Goal: Task Accomplishment & Management: Complete application form

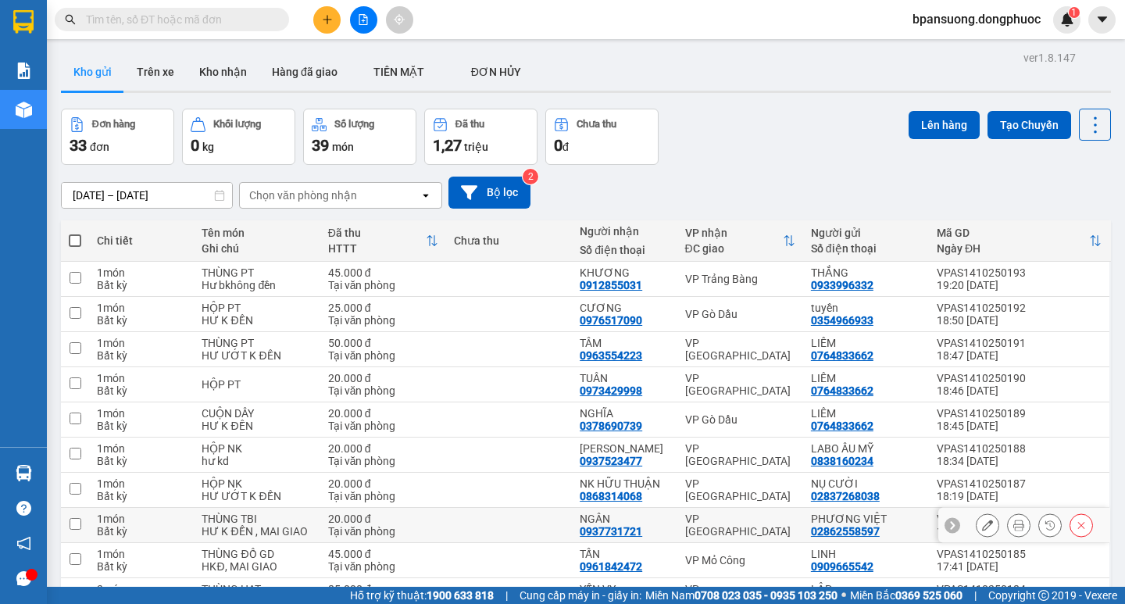
scroll to position [91, 0]
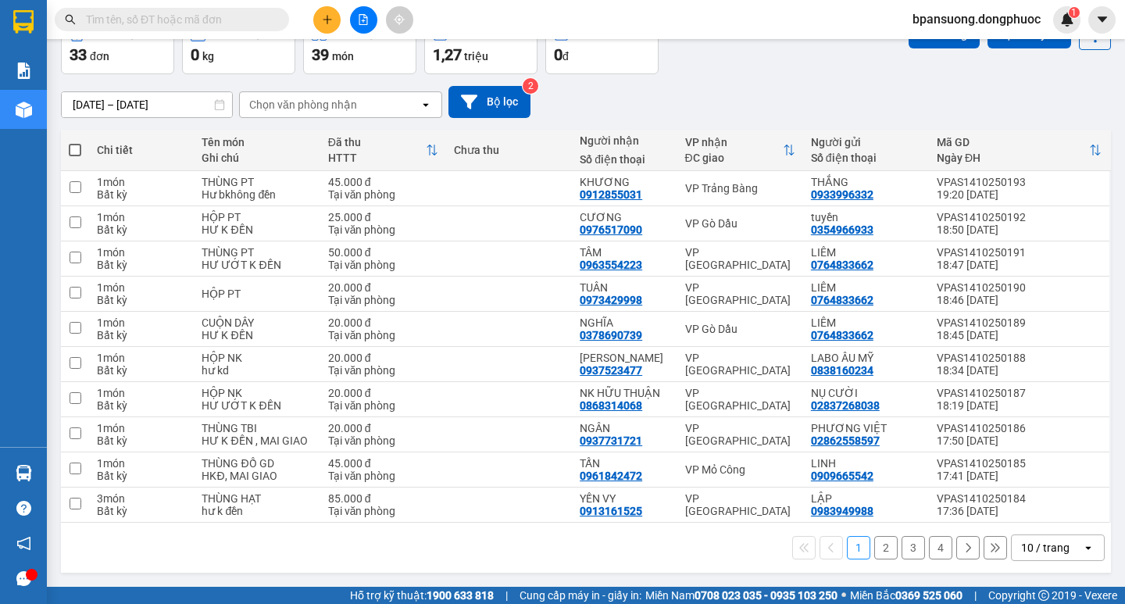
click at [1027, 553] on div "10 / trang" at bounding box center [1045, 548] width 48 height 16
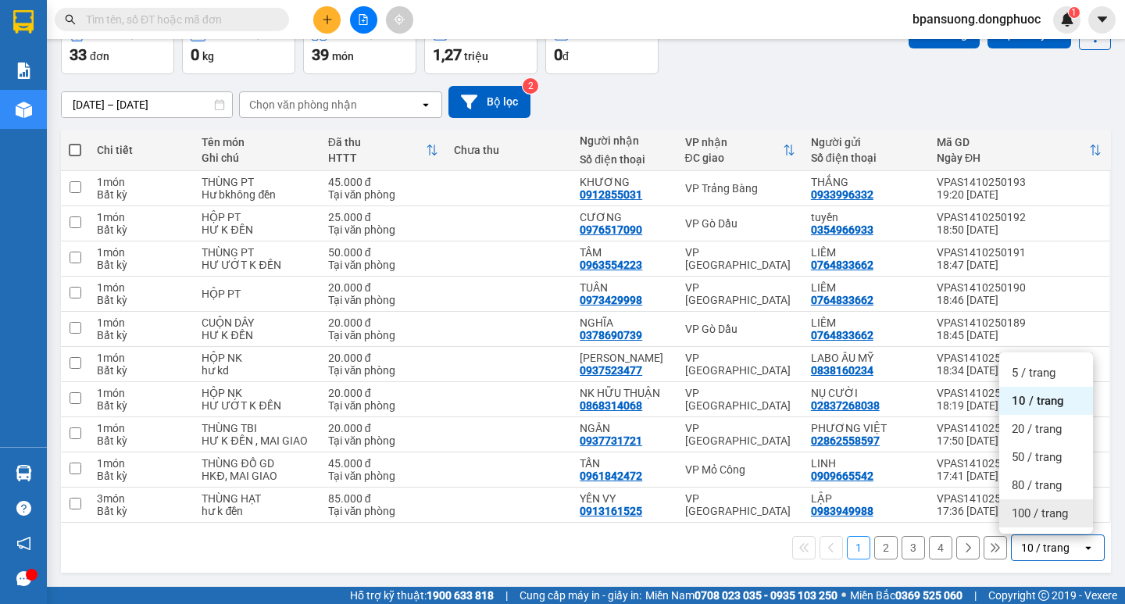
click at [1014, 523] on div "100 / trang" at bounding box center [1046, 513] width 94 height 28
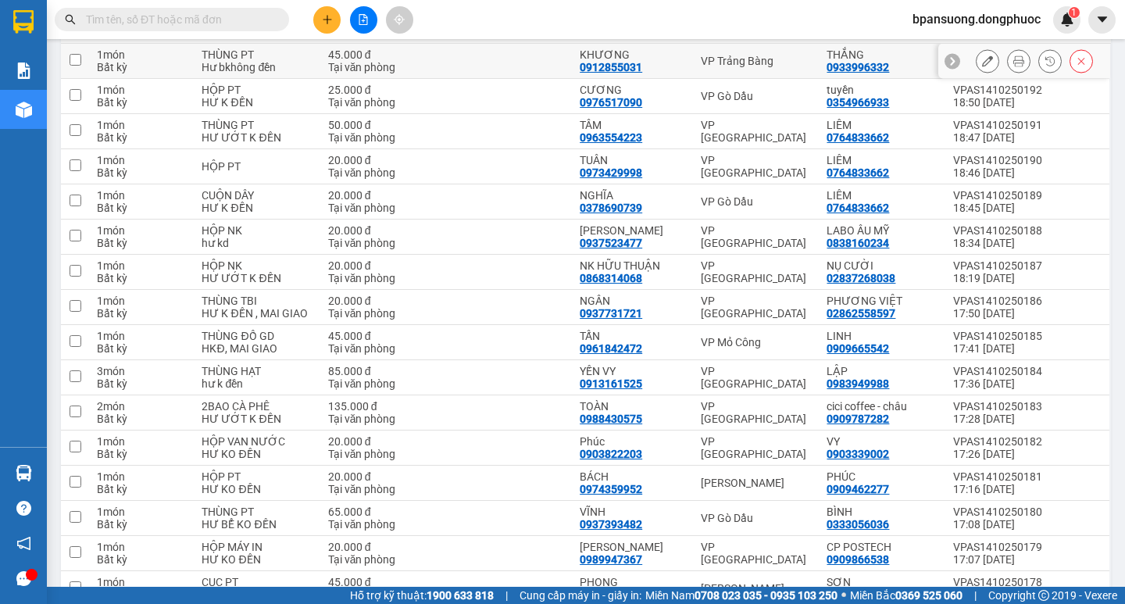
scroll to position [0, 0]
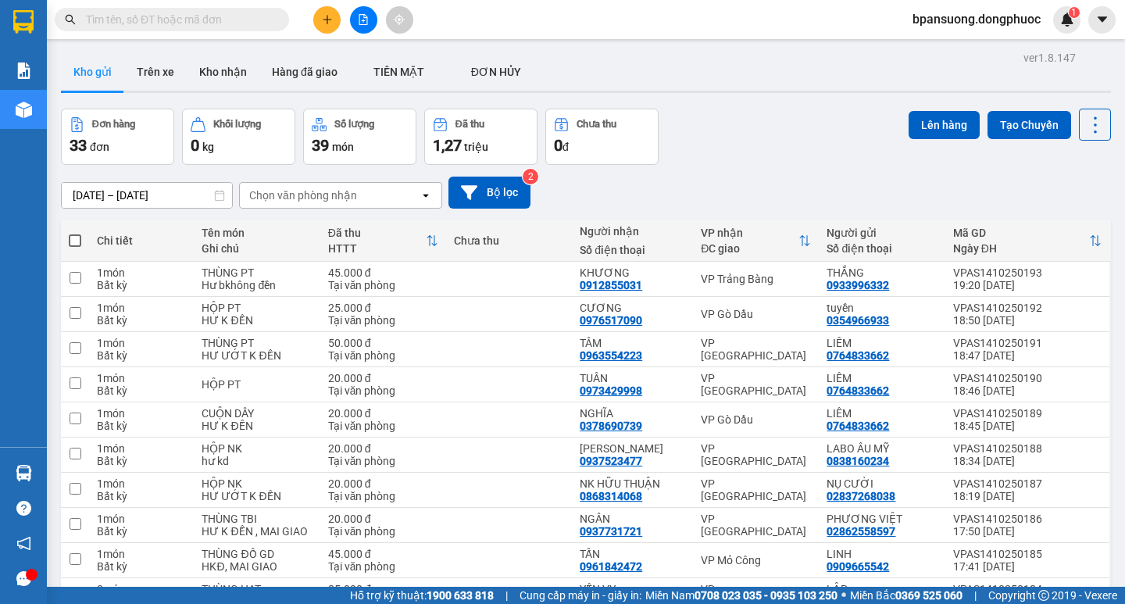
click at [320, 200] on div "Chọn văn phòng nhận" at bounding box center [303, 196] width 108 height 16
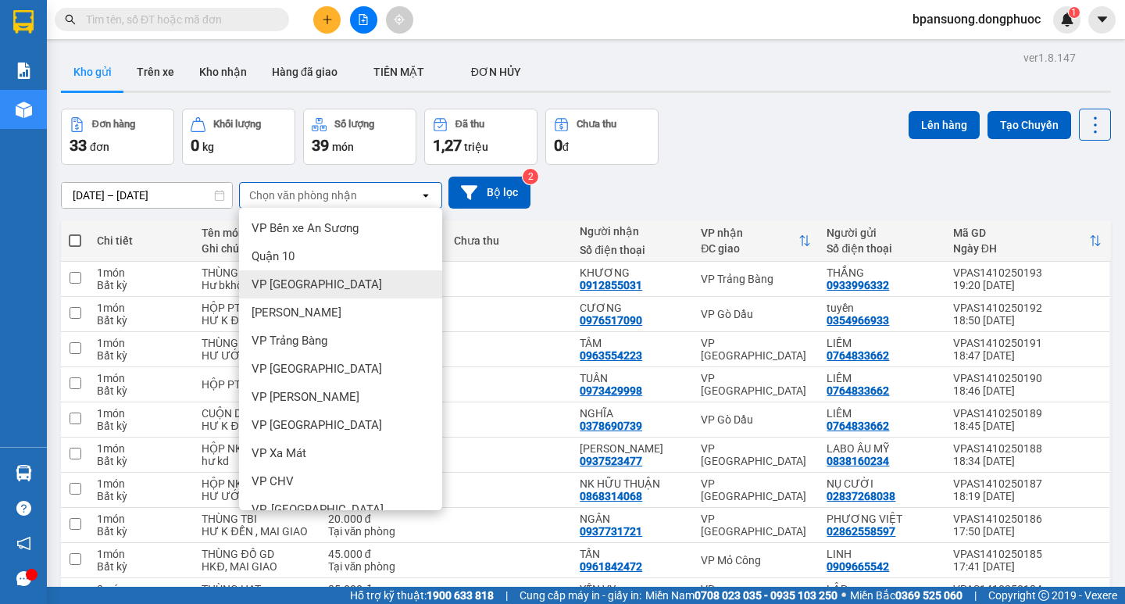
click at [309, 288] on span "VP [GEOGRAPHIC_DATA]" at bounding box center [317, 285] width 130 height 16
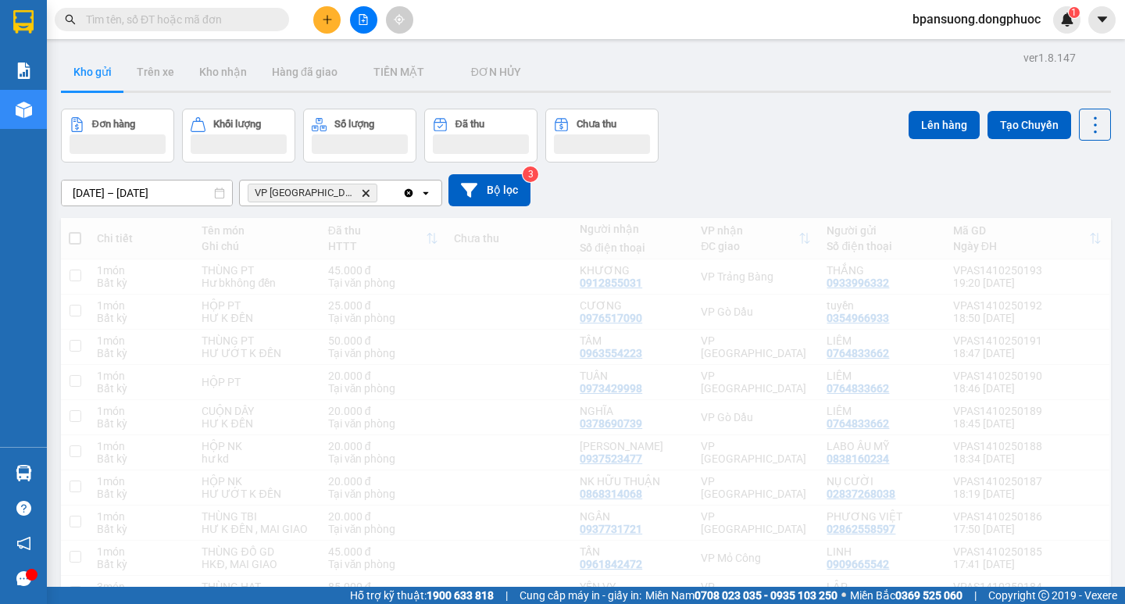
click at [343, 192] on div "VP [GEOGRAPHIC_DATA]" at bounding box center [321, 192] width 163 height 25
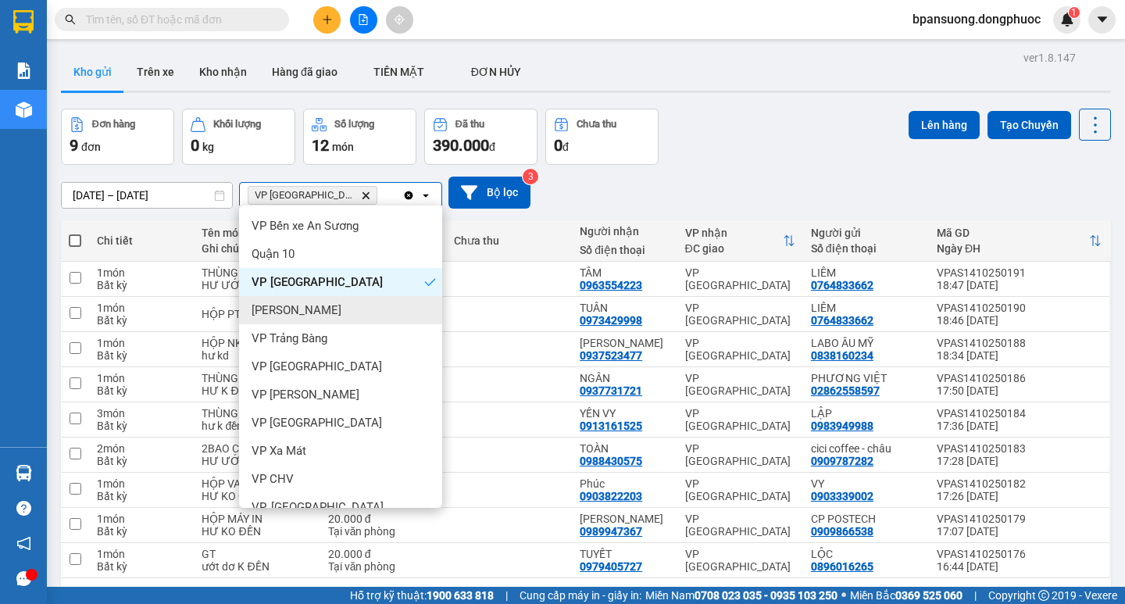
click at [300, 306] on span "[PERSON_NAME]" at bounding box center [297, 310] width 90 height 16
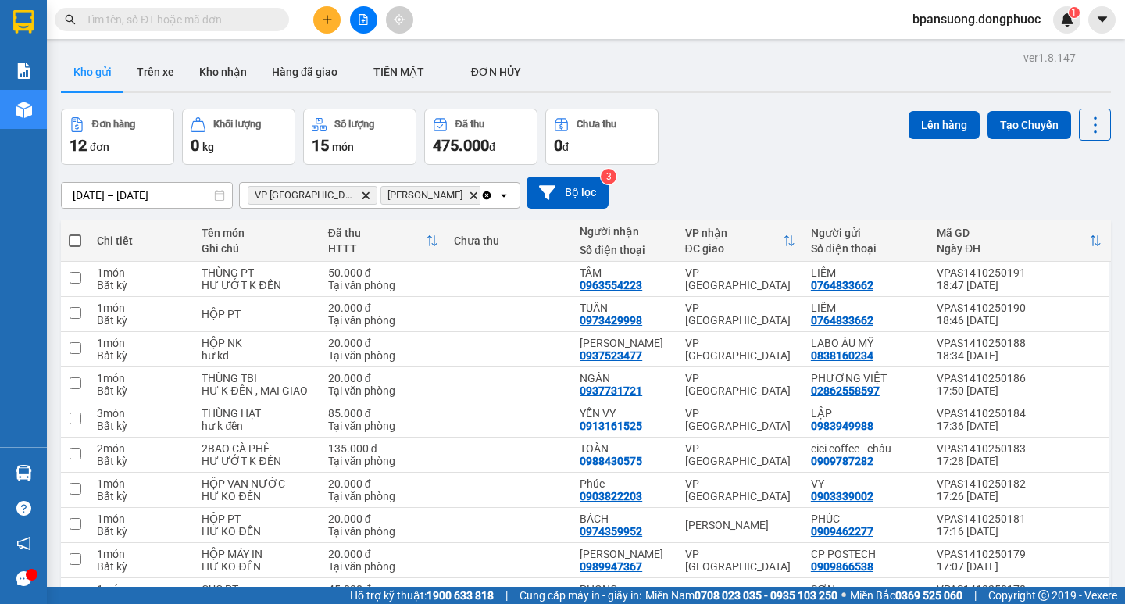
click at [416, 194] on div "VP [GEOGRAPHIC_DATA] Delete [GEOGRAPHIC_DATA] Delete" at bounding box center [360, 195] width 241 height 25
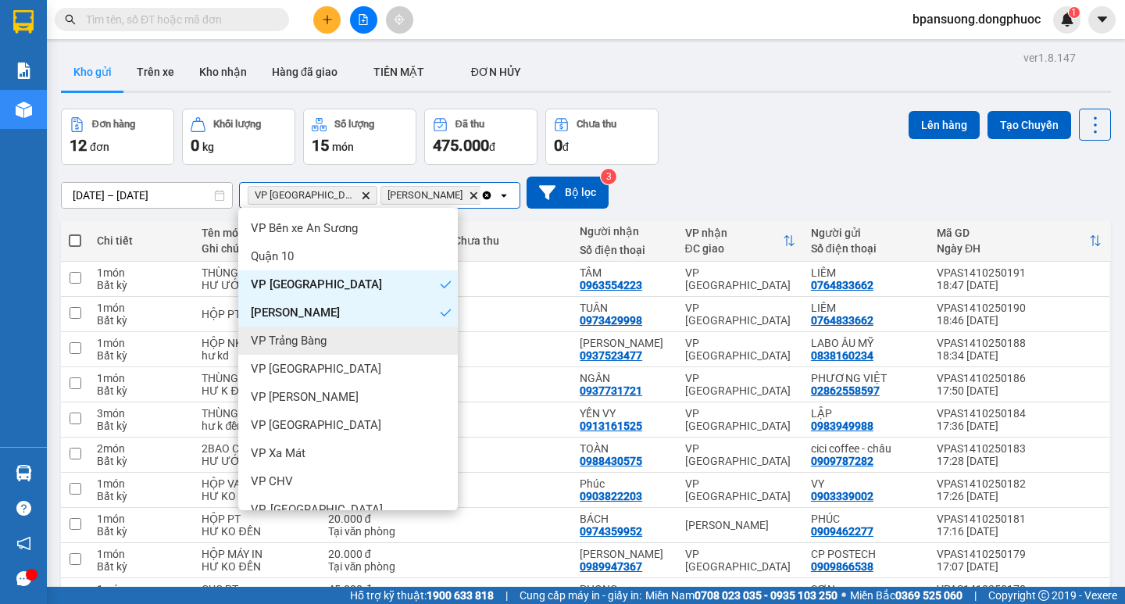
click at [293, 338] on span "VP Trảng Bàng" at bounding box center [289, 341] width 76 height 16
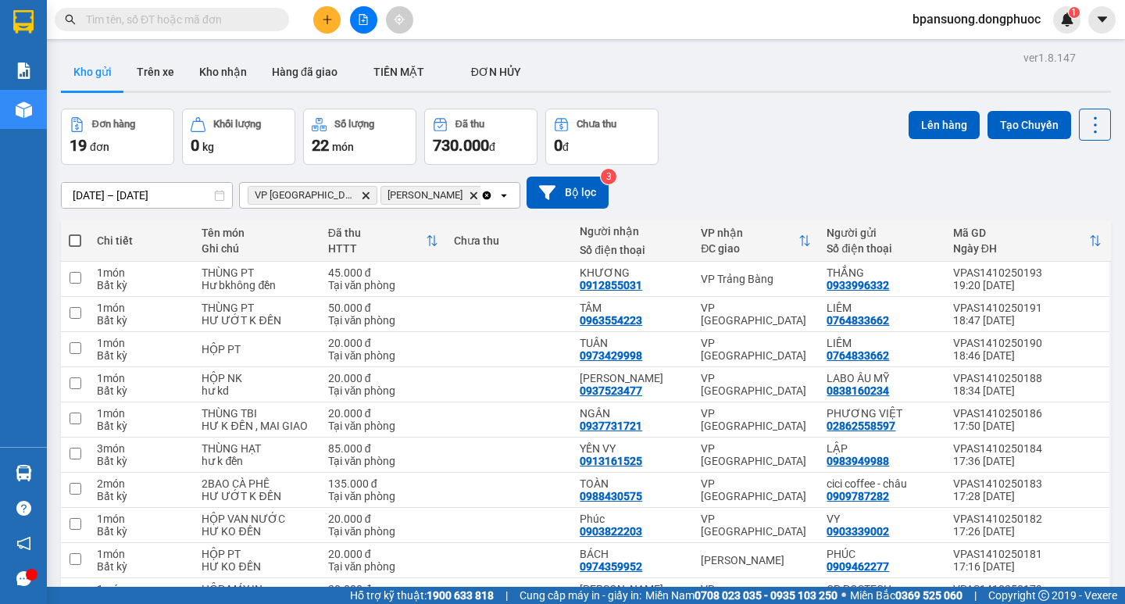
click at [70, 238] on span at bounding box center [75, 240] width 13 height 13
click at [75, 233] on input "checkbox" at bounding box center [75, 233] width 0 height 0
checkbox input "true"
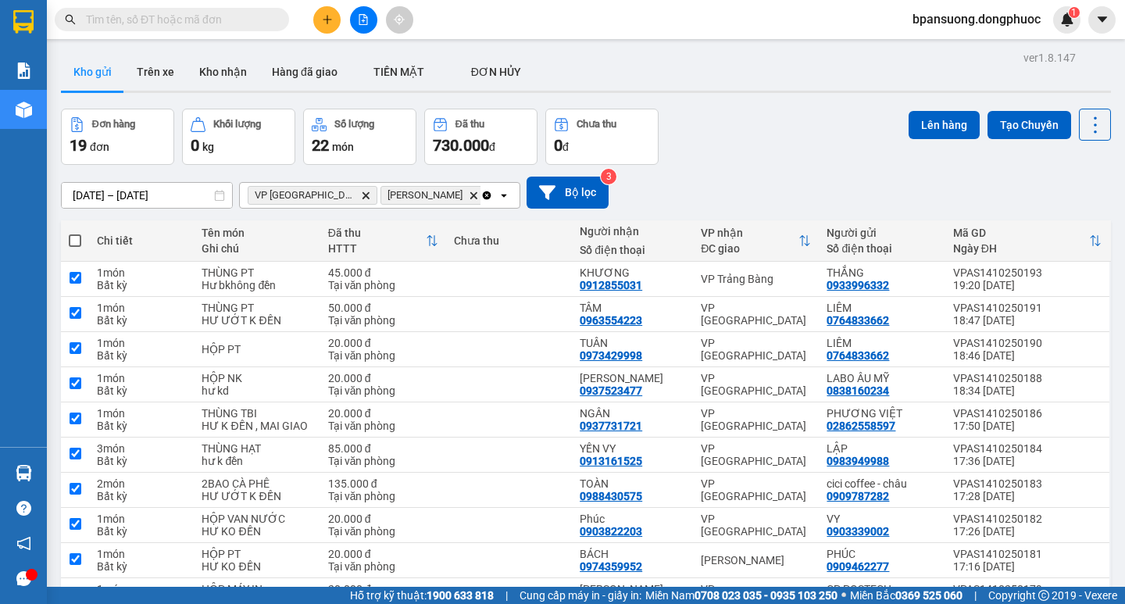
checkbox input "true"
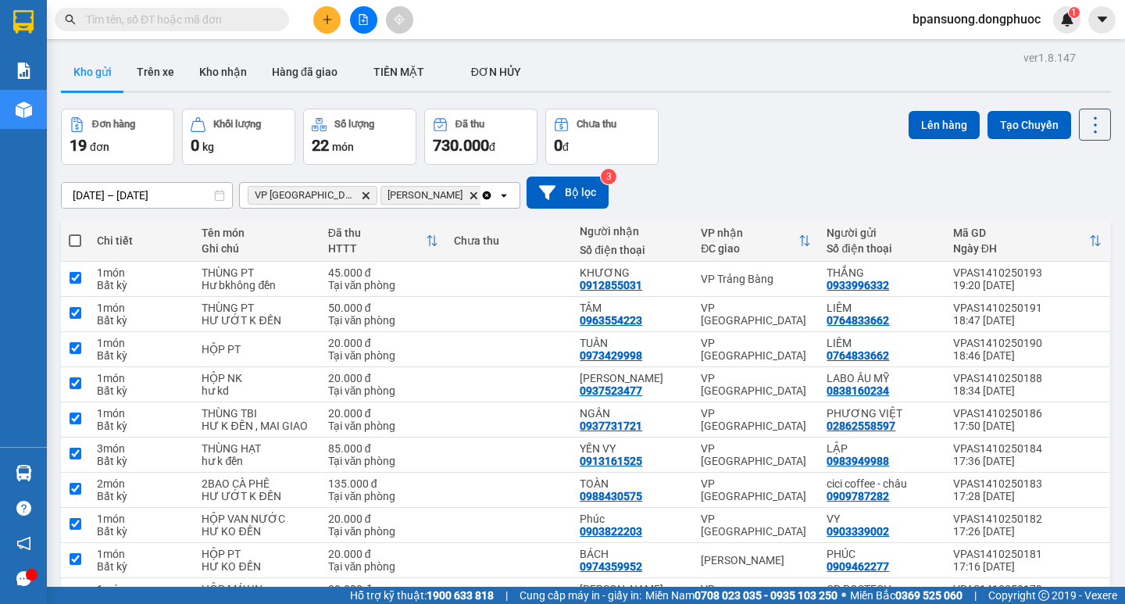
checkbox input "true"
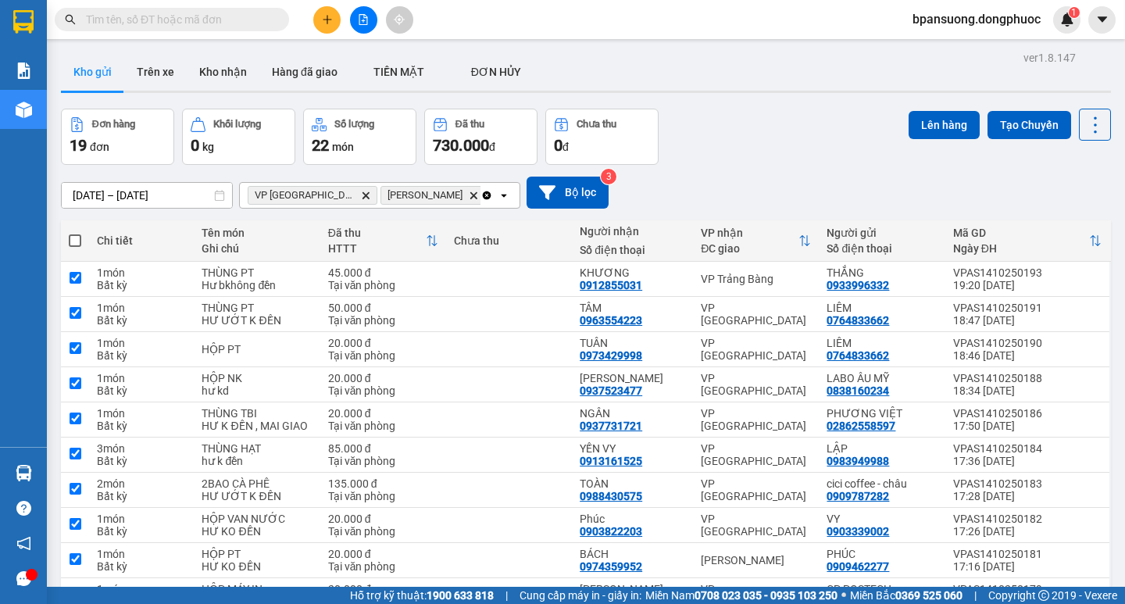
checkbox input "true"
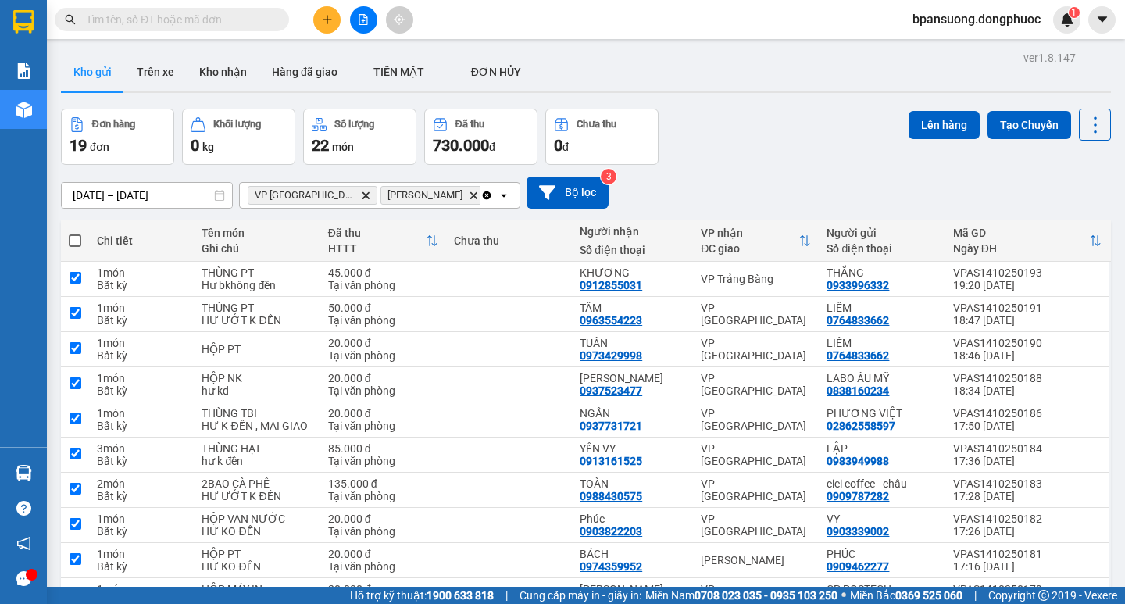
checkbox input "true"
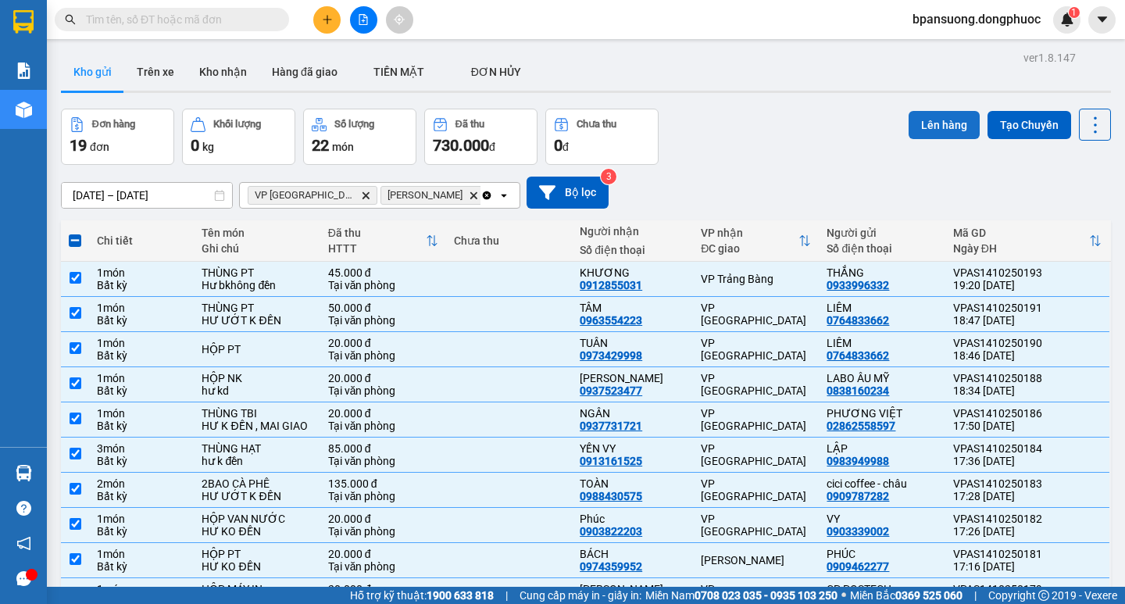
click at [909, 129] on button "Lên hàng" at bounding box center [944, 125] width 71 height 28
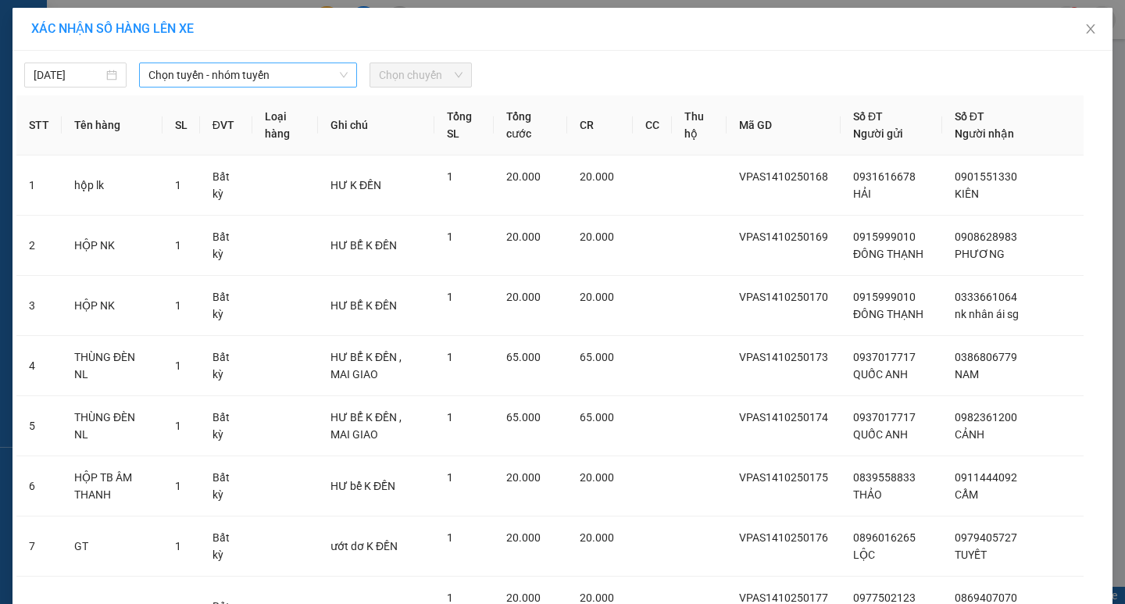
click at [151, 79] on span "Chọn tuyến - nhóm tuyến" at bounding box center [247, 74] width 199 height 23
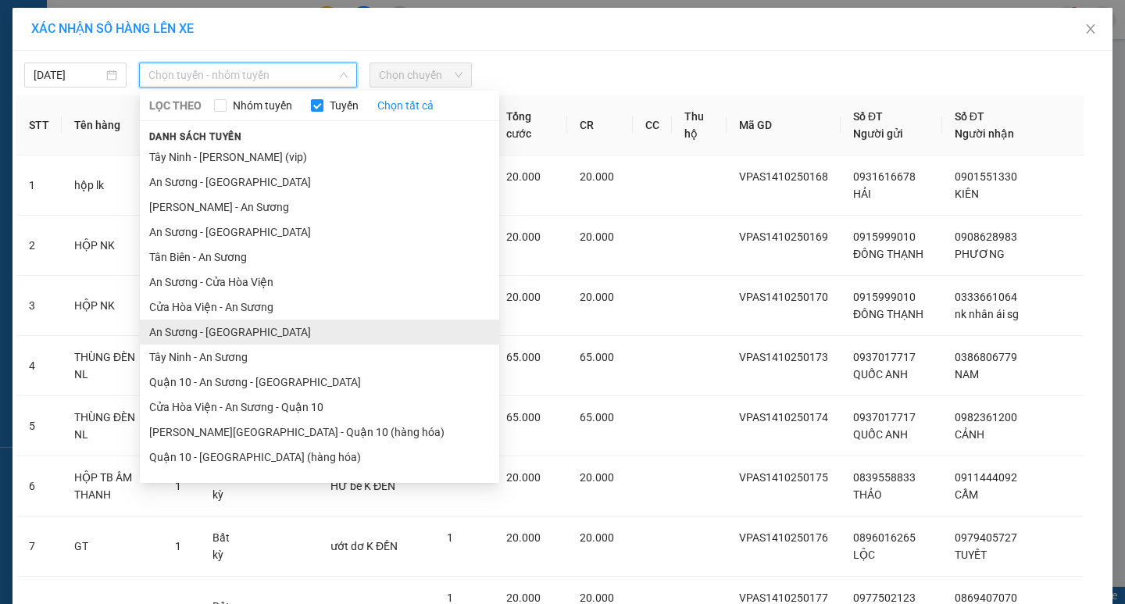
click at [219, 332] on li "An Sương - [GEOGRAPHIC_DATA]" at bounding box center [319, 332] width 359 height 25
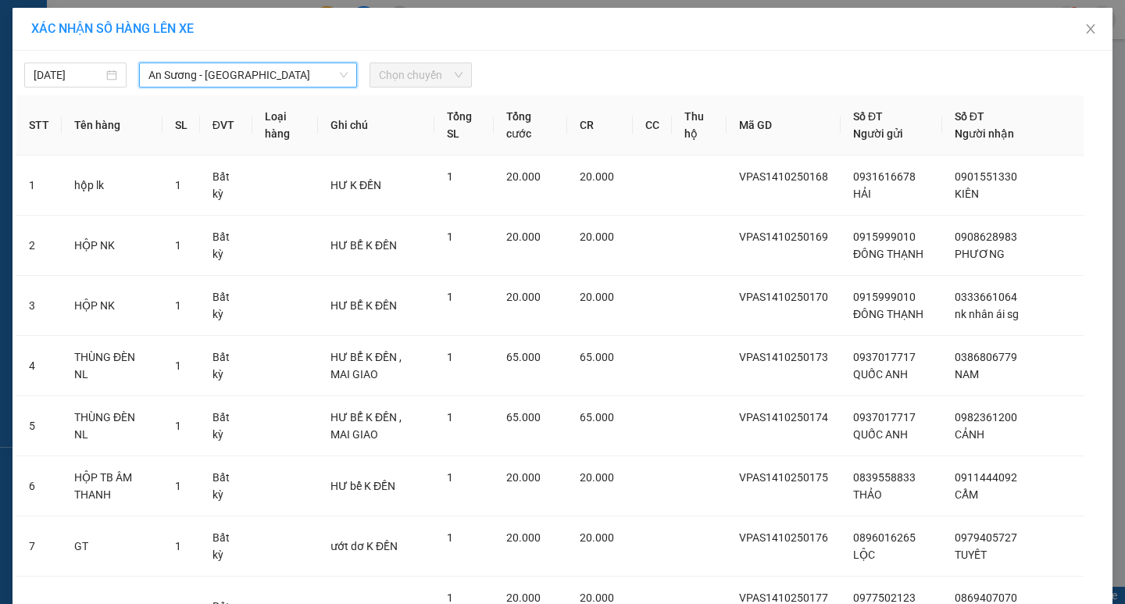
click at [410, 77] on span "Chọn chuyến" at bounding box center [421, 74] width 84 height 23
click at [428, 74] on span "Chọn chuyến" at bounding box center [421, 74] width 84 height 23
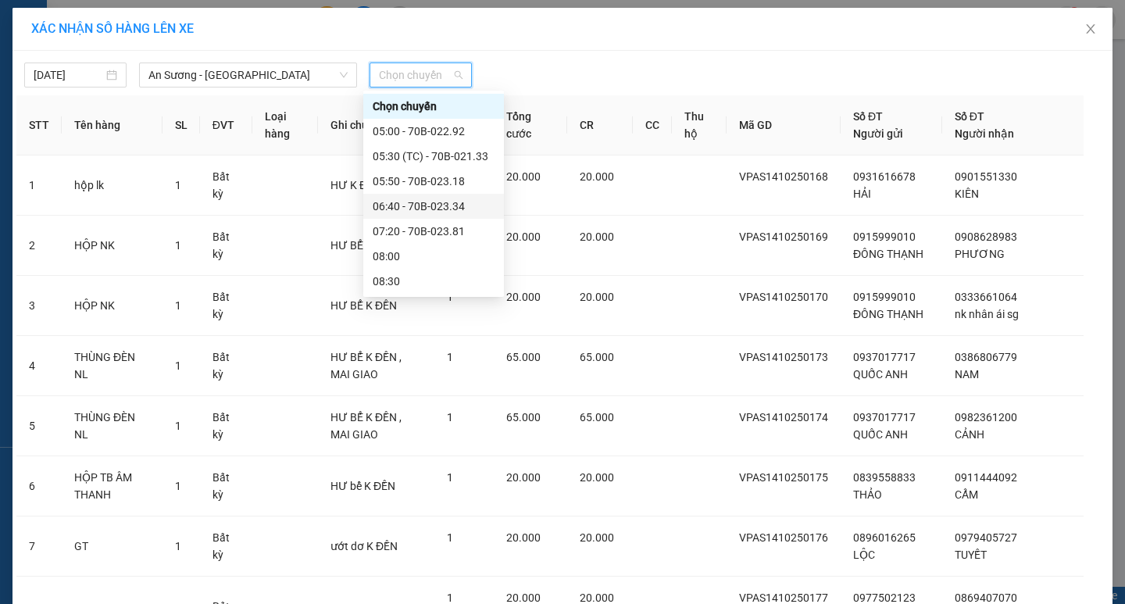
click at [402, 204] on div "06:40 - 70B-023.34" at bounding box center [434, 206] width 122 height 17
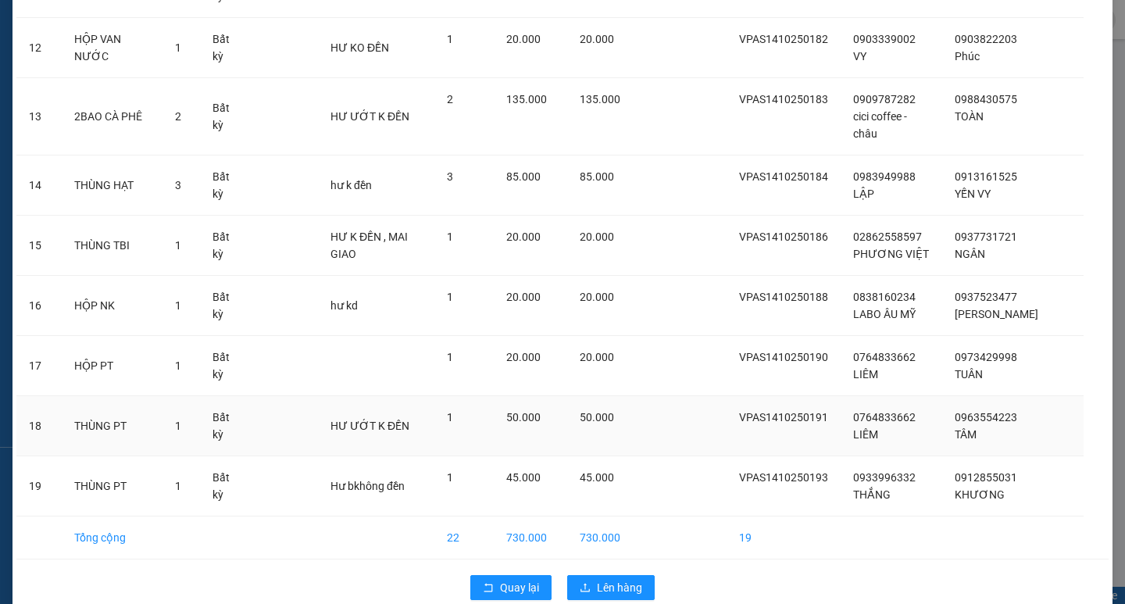
scroll to position [852, 0]
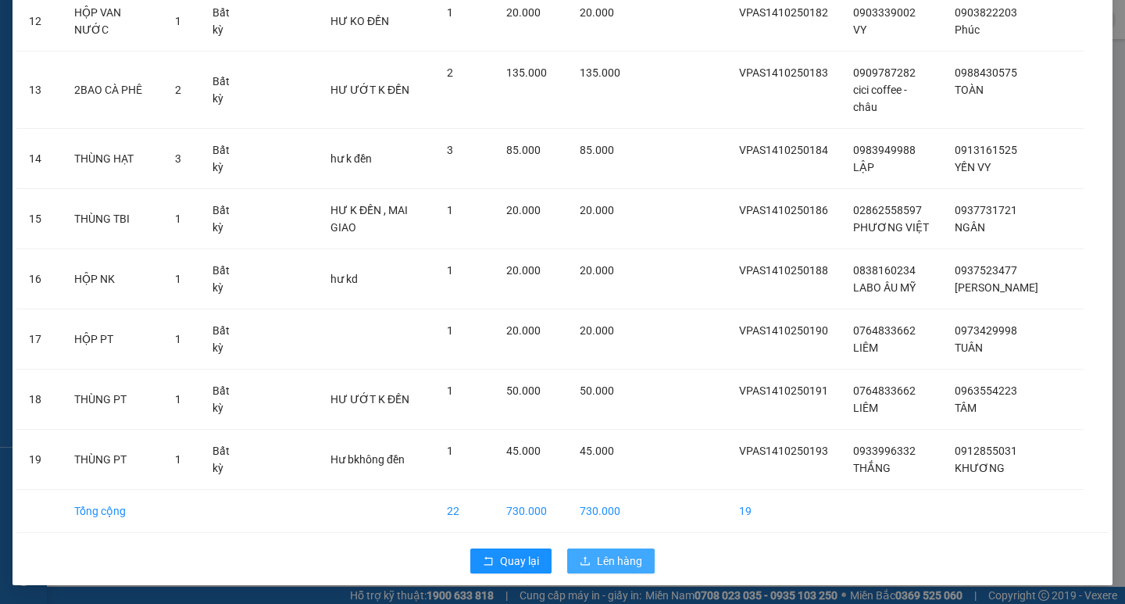
click at [606, 561] on span "Lên hàng" at bounding box center [619, 560] width 45 height 17
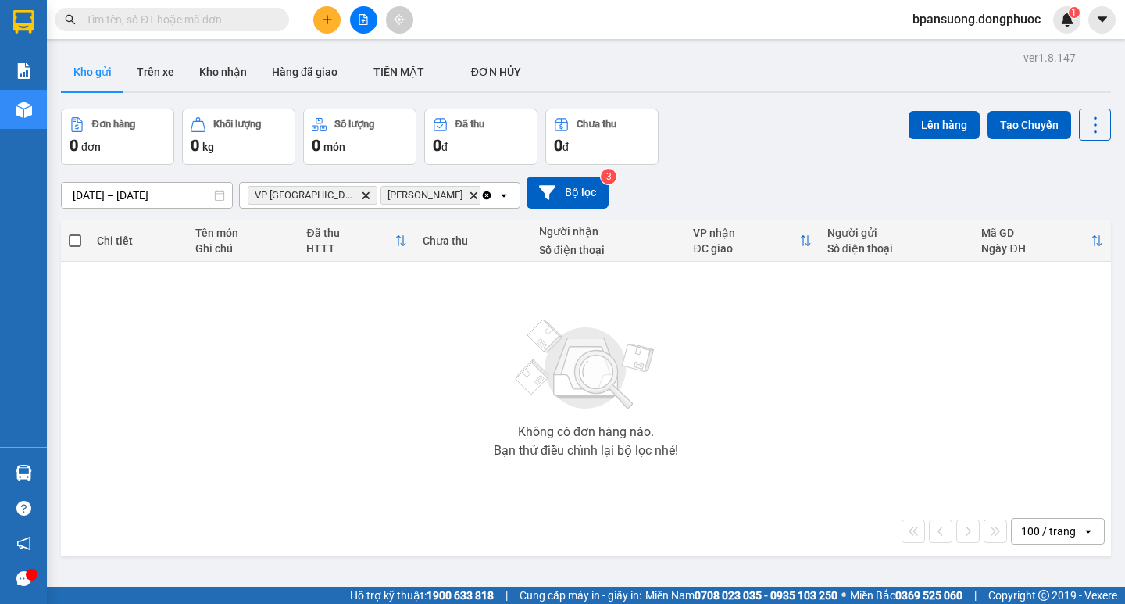
click at [488, 196] on icon "Clear all" at bounding box center [487, 195] width 13 height 13
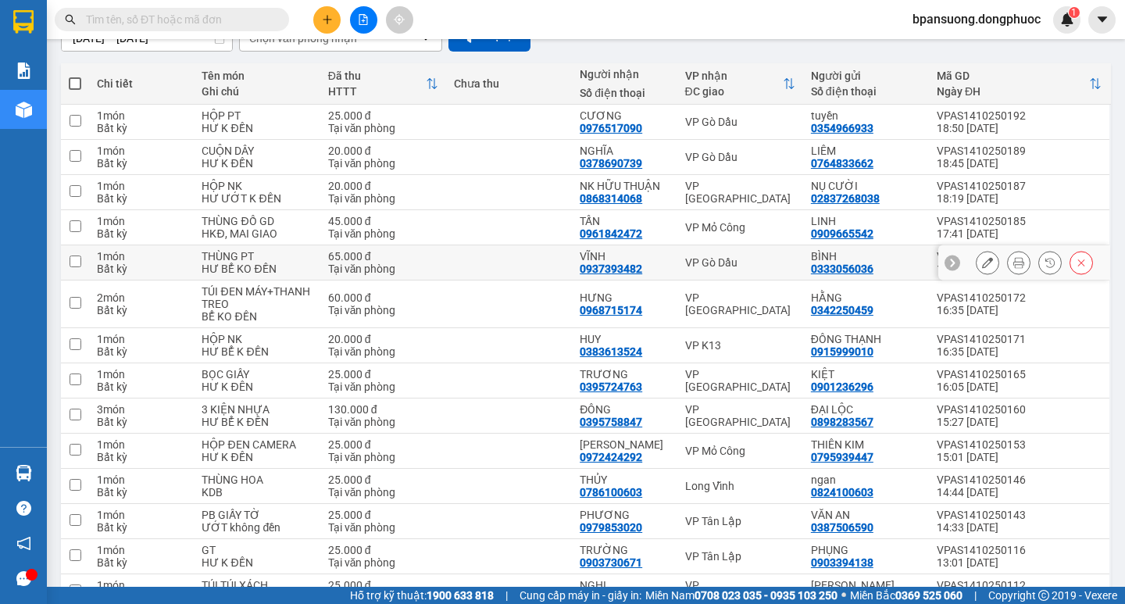
scroll to position [244, 0]
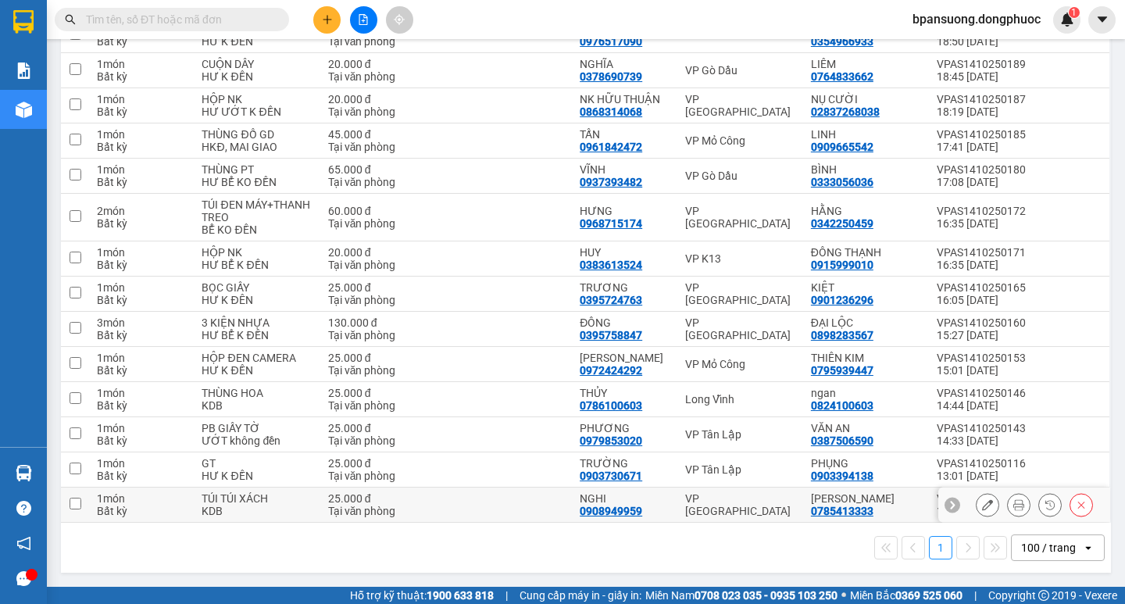
click at [685, 501] on div "VP [GEOGRAPHIC_DATA]" at bounding box center [740, 504] width 110 height 25
checkbox input "true"
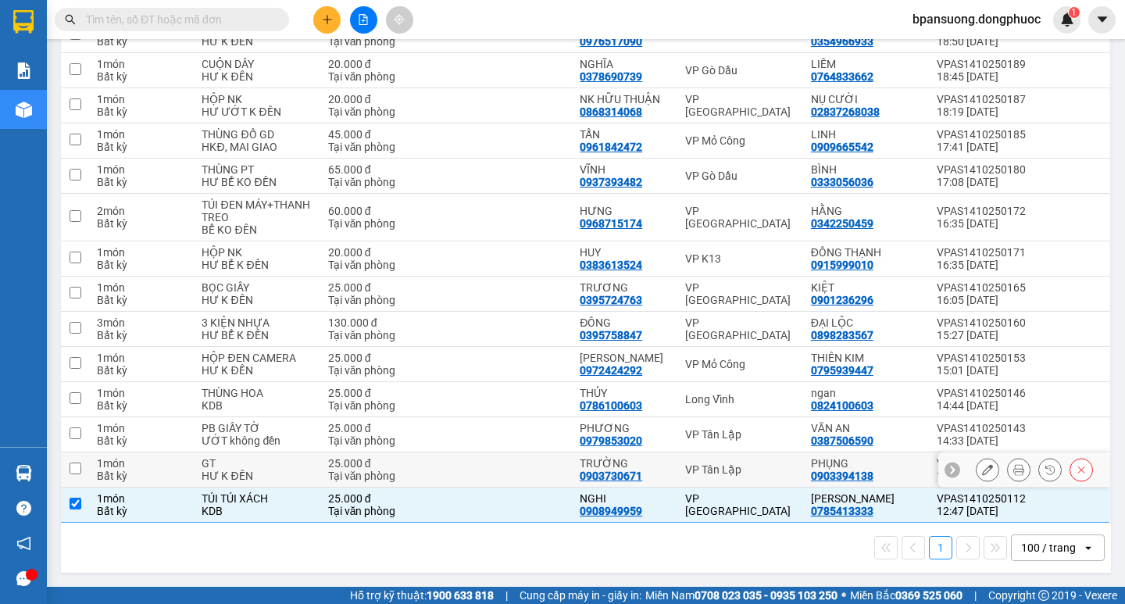
click at [692, 470] on div "VP Tân Lập" at bounding box center [740, 469] width 110 height 13
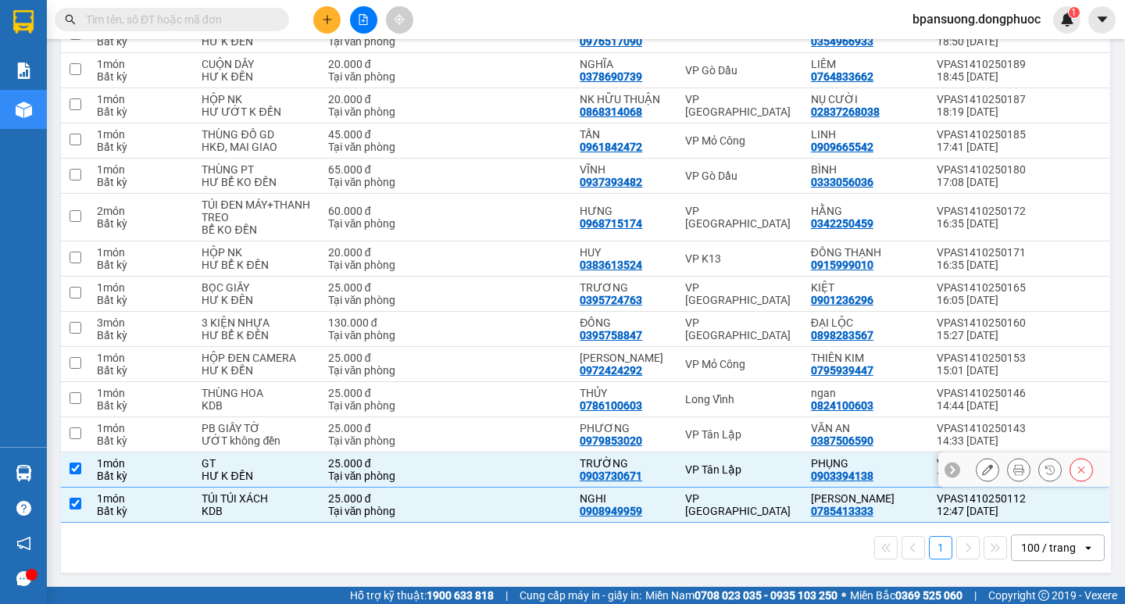
checkbox input "true"
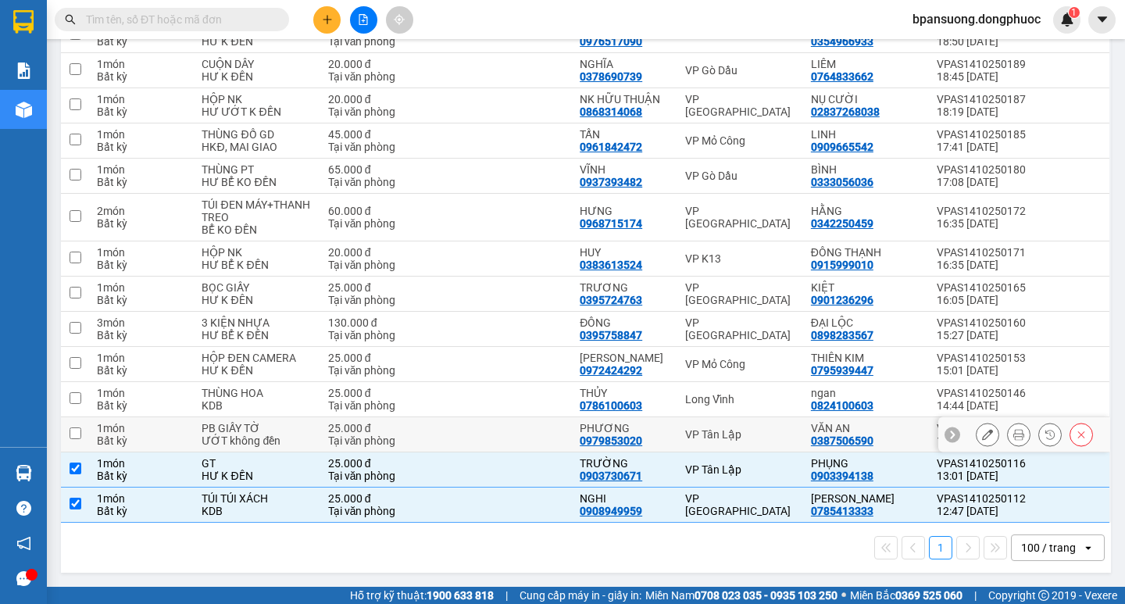
click at [691, 436] on div "VP Tân Lập" at bounding box center [740, 434] width 110 height 13
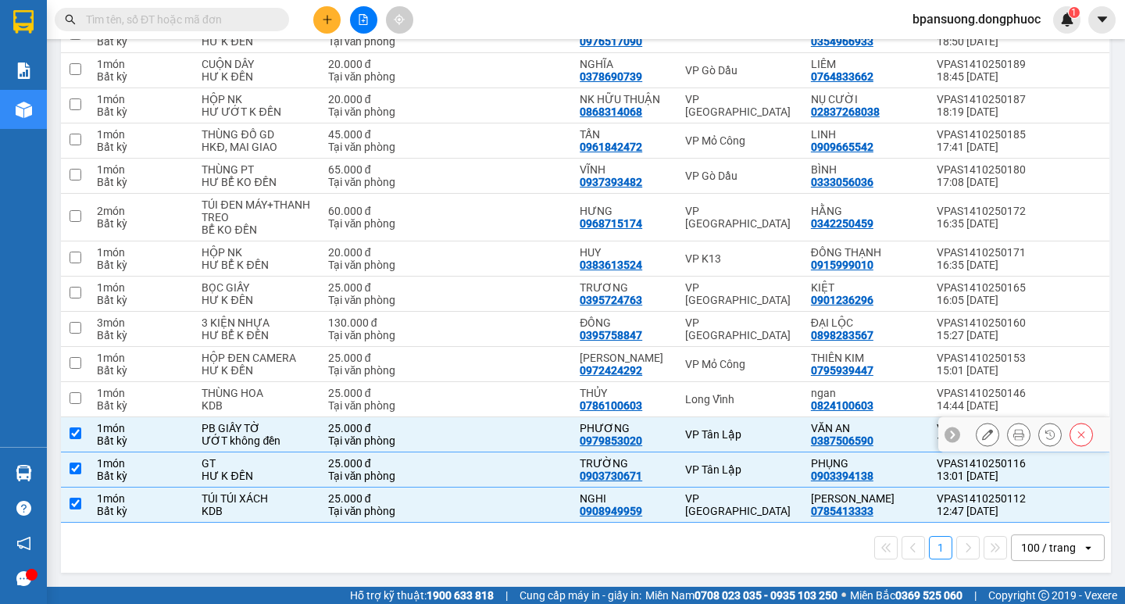
click at [689, 439] on div "VP Tân Lập" at bounding box center [740, 434] width 110 height 13
checkbox input "false"
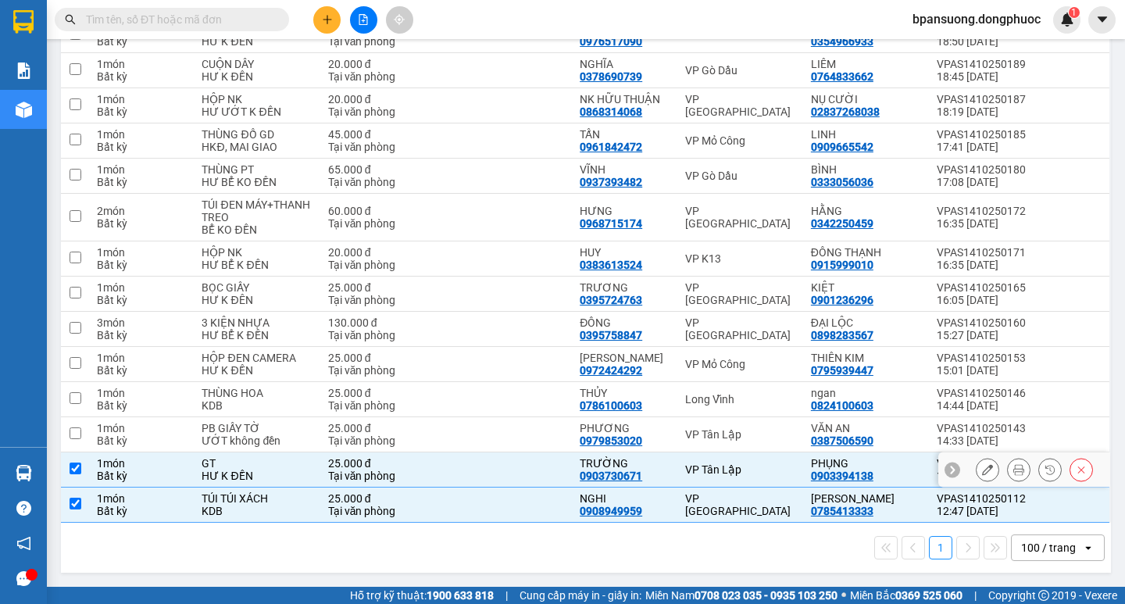
click at [695, 461] on td "VP Tân Lập" at bounding box center [740, 469] width 126 height 35
checkbox input "false"
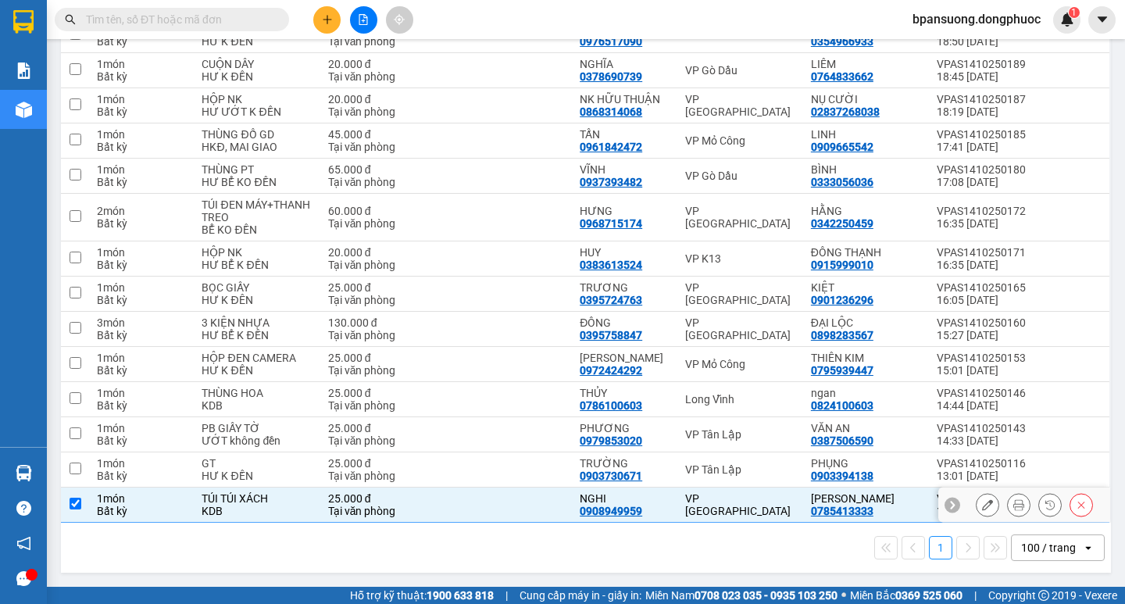
click at [687, 491] on td "VP [GEOGRAPHIC_DATA]" at bounding box center [740, 505] width 126 height 35
checkbox input "false"
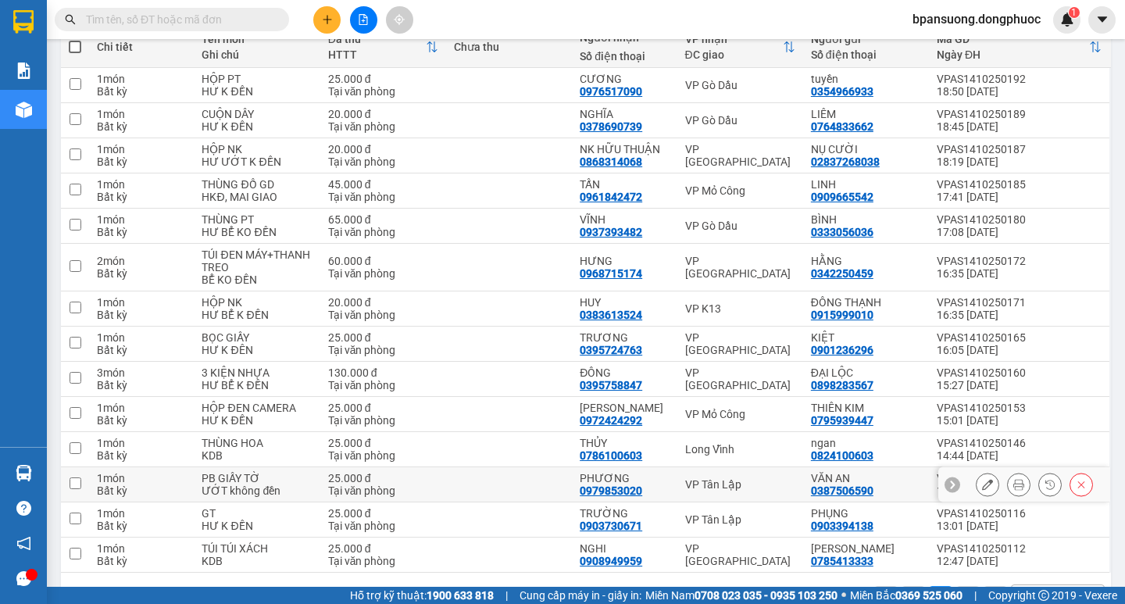
scroll to position [88, 0]
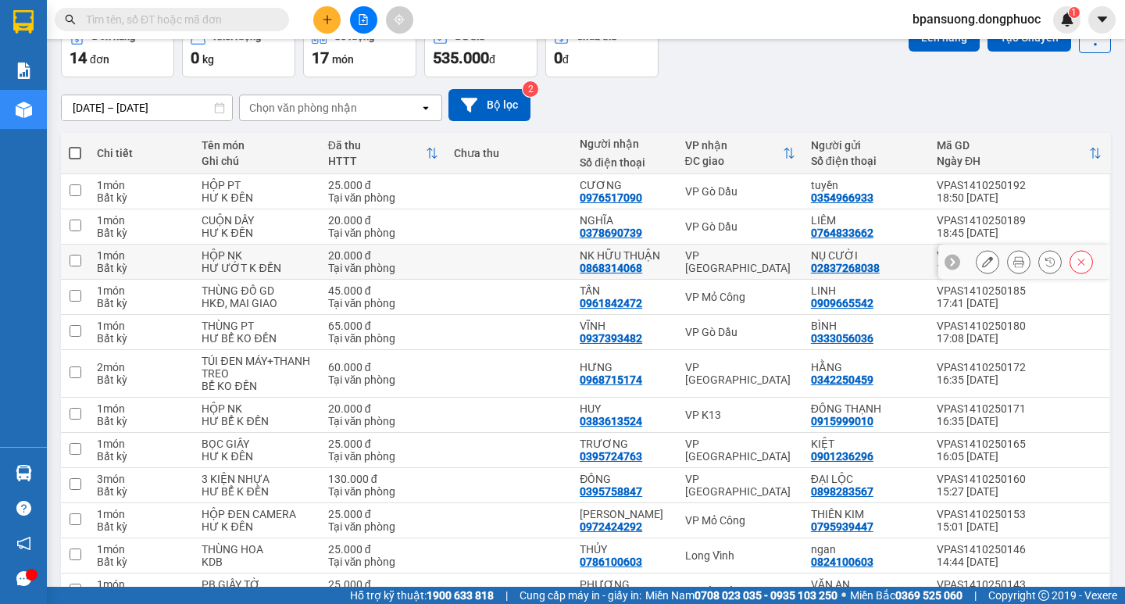
click at [694, 252] on td "VP [GEOGRAPHIC_DATA]" at bounding box center [740, 262] width 126 height 35
checkbox input "true"
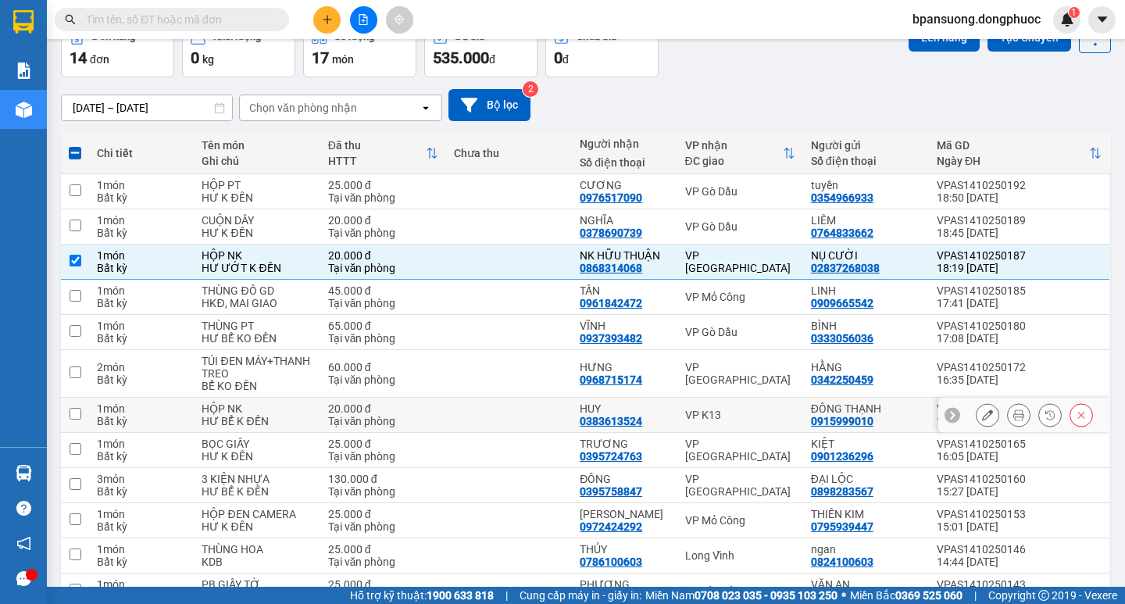
click at [682, 404] on td "VP K13" at bounding box center [740, 415] width 126 height 35
checkbox input "true"
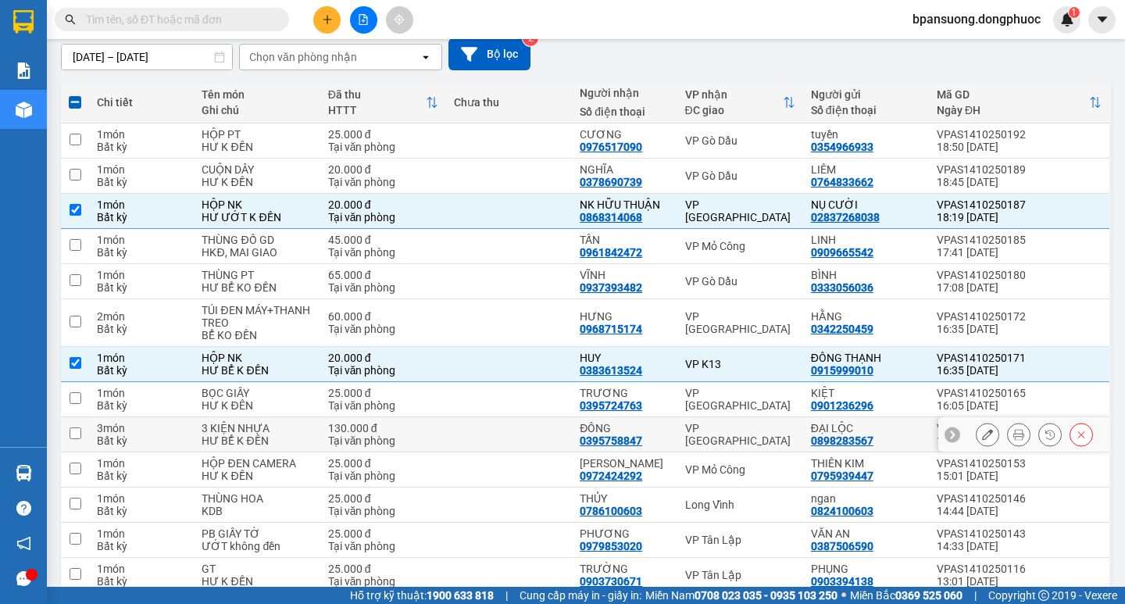
scroll to position [0, 0]
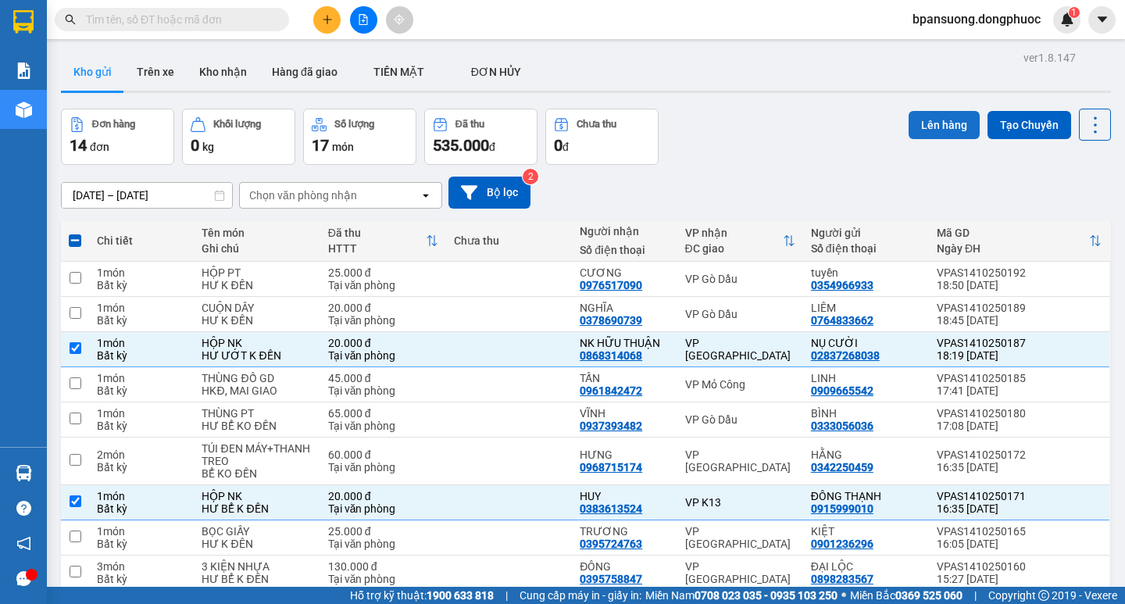
click at [918, 127] on button "Lên hàng" at bounding box center [944, 125] width 71 height 28
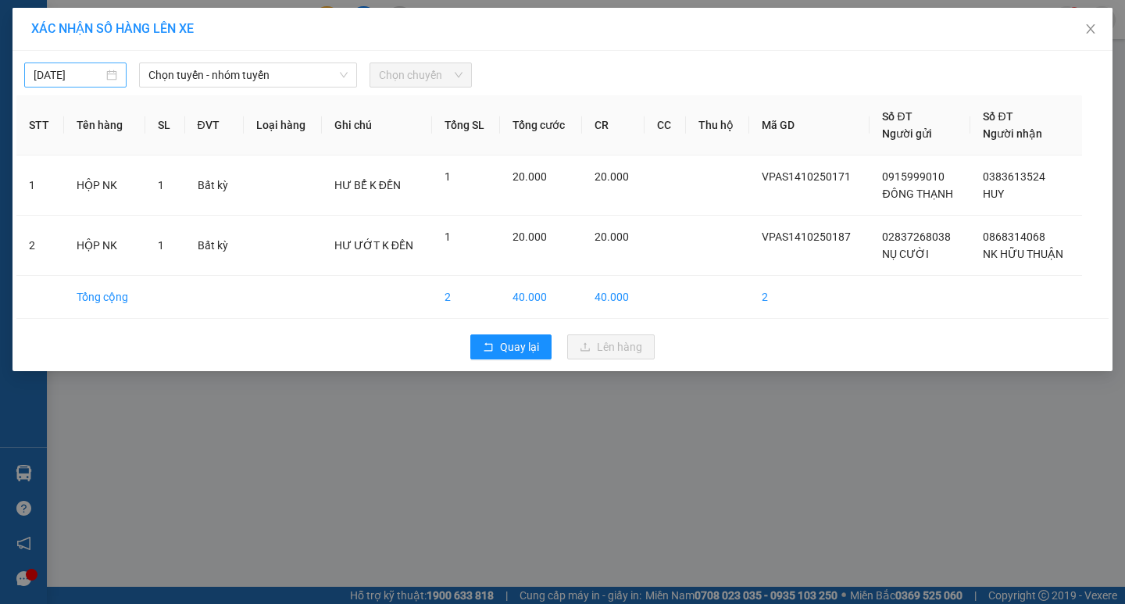
click at [68, 78] on body "Kết quả tìm kiếm ( 0 ) Bộ lọc Ngày tạo đơn gần nhất No Data bpansuong.dongphuoc…" at bounding box center [562, 302] width 1125 height 604
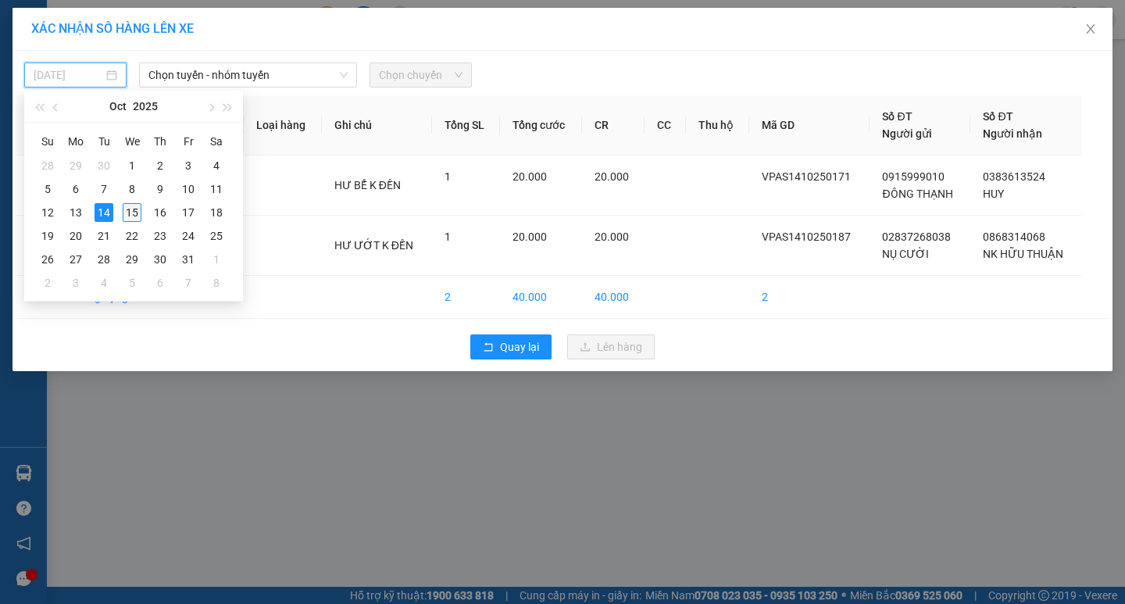
click at [130, 213] on div "15" at bounding box center [132, 212] width 19 height 19
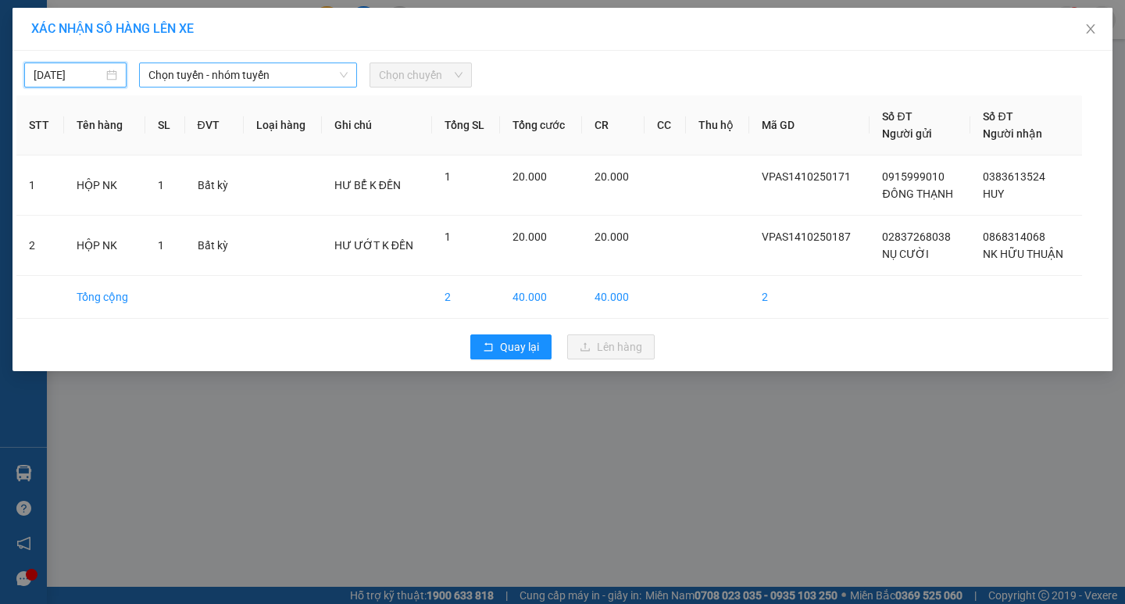
type input "[DATE]"
click at [205, 79] on span "Chọn tuyến - nhóm tuyến" at bounding box center [247, 74] width 199 height 23
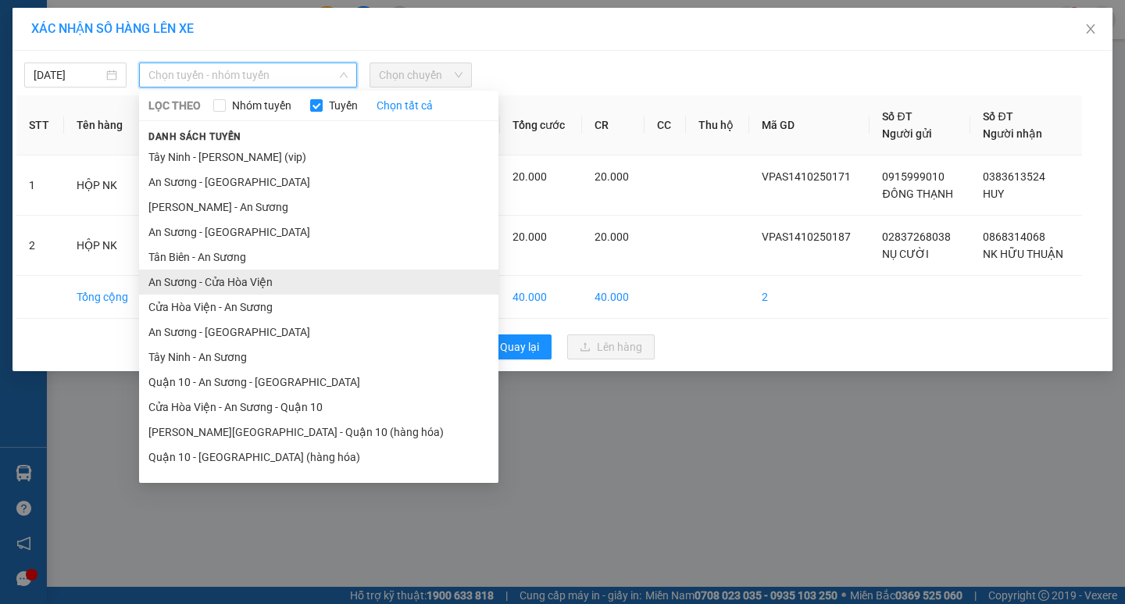
click at [216, 277] on li "An Sương - Cửa Hòa Viện" at bounding box center [318, 282] width 359 height 25
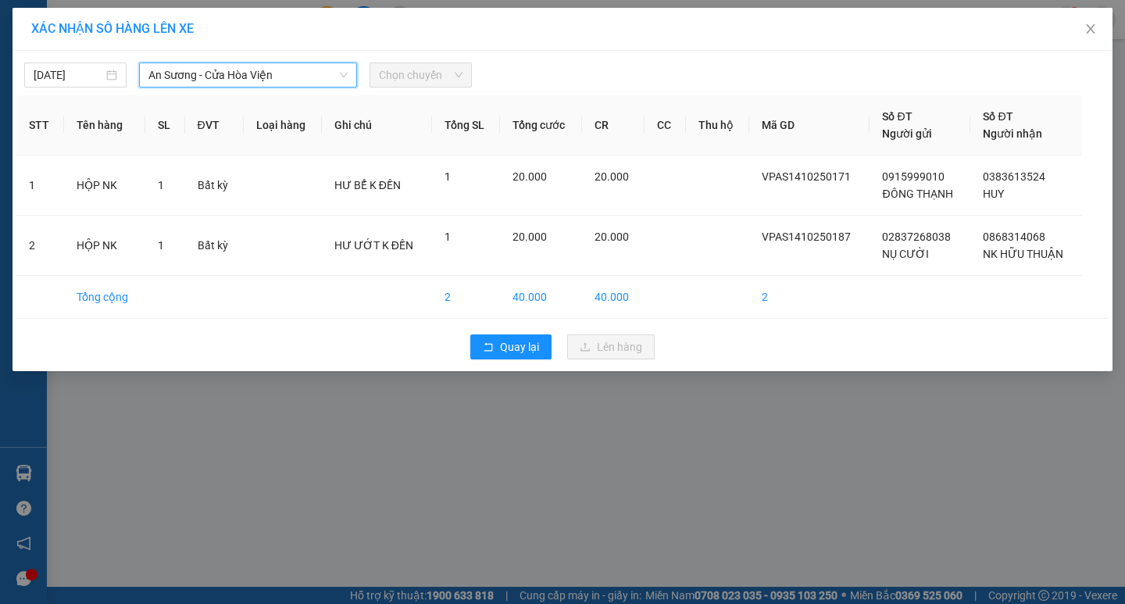
click at [418, 77] on span "Chọn chuyến" at bounding box center [421, 74] width 84 height 23
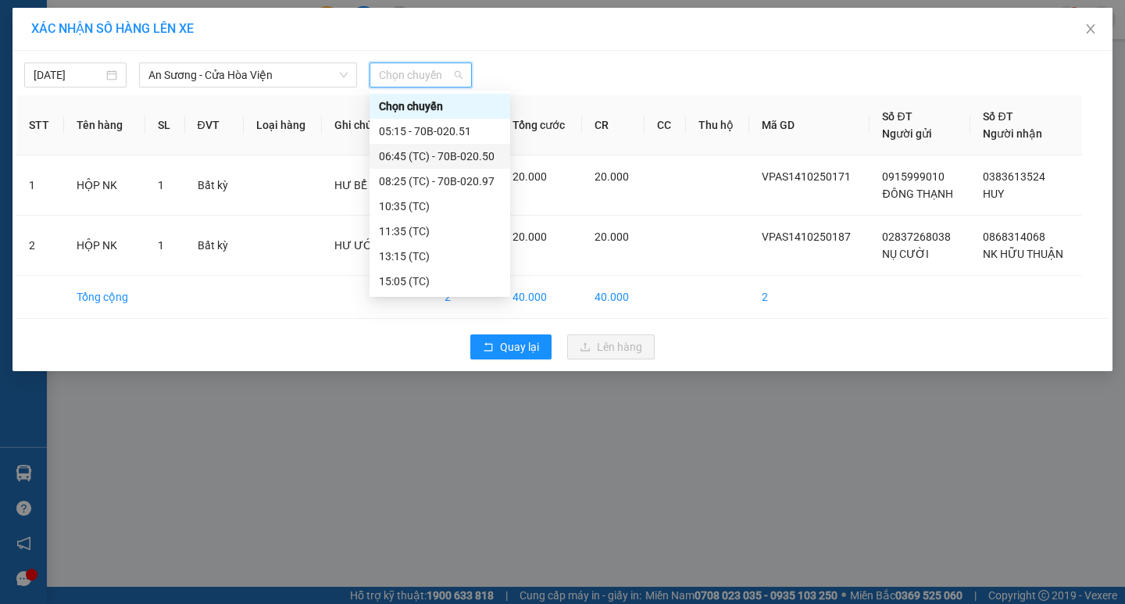
click at [422, 159] on div "06:45 (TC) - 70B-020.50" at bounding box center [440, 156] width 122 height 17
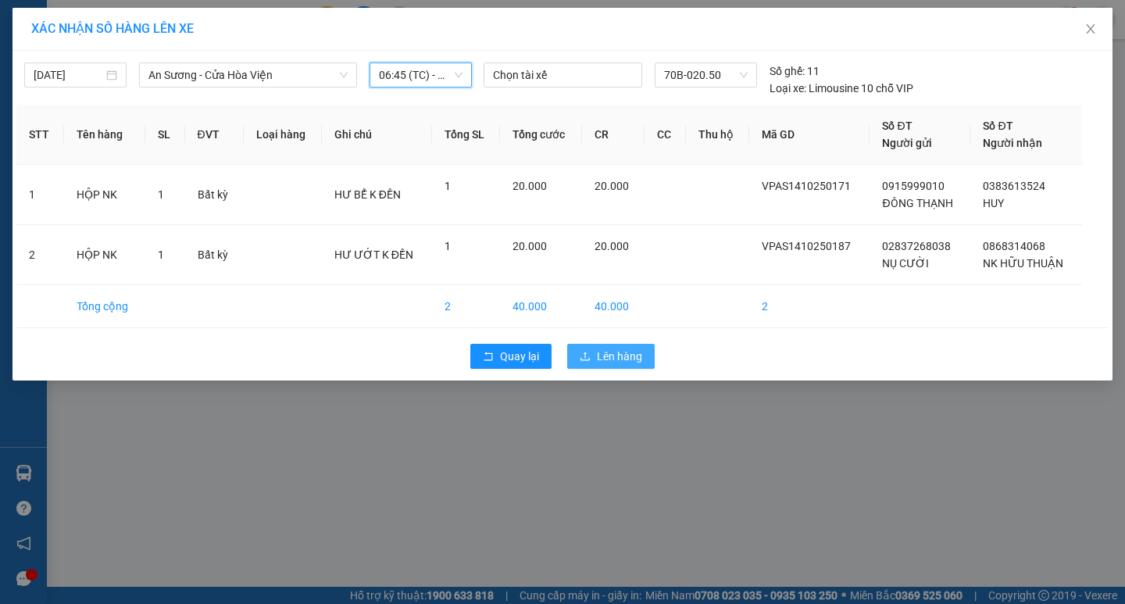
click at [584, 359] on icon "upload" at bounding box center [585, 356] width 11 height 11
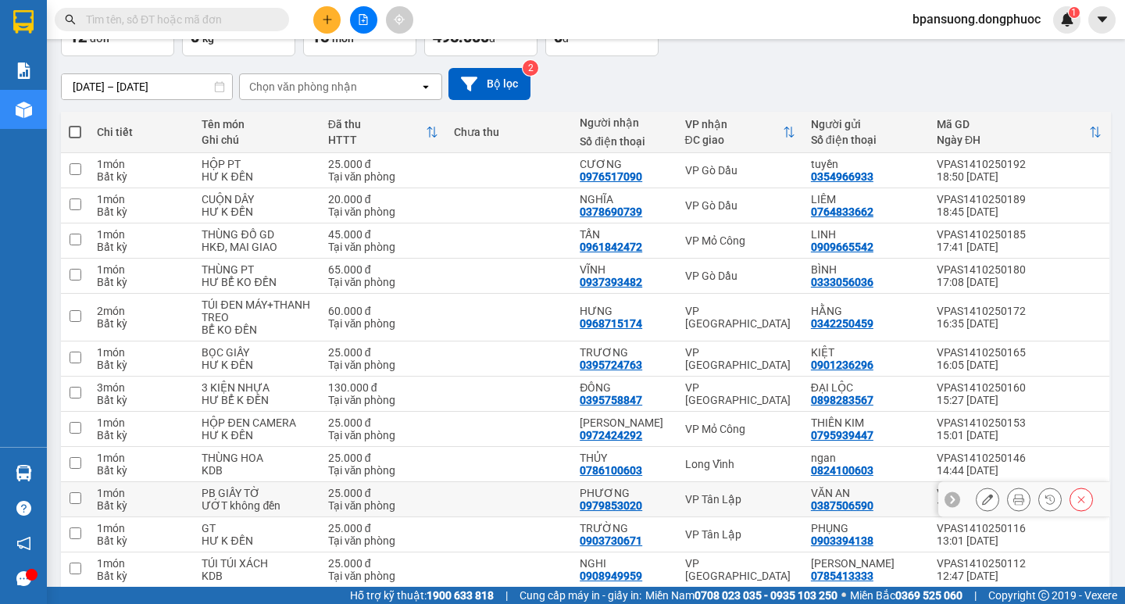
scroll to position [173, 0]
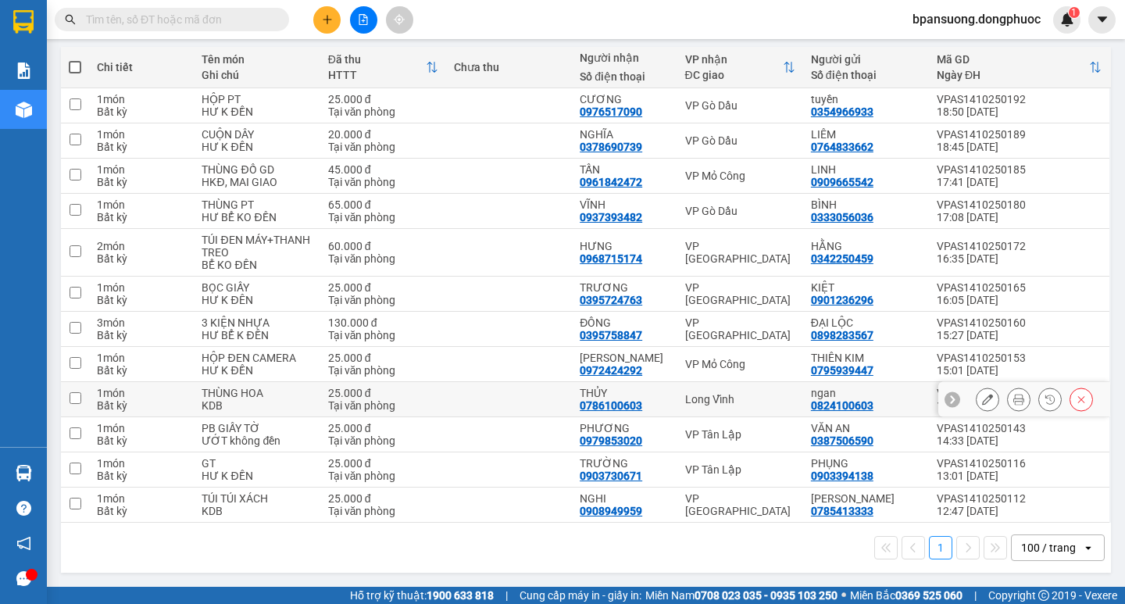
click at [712, 399] on div "Long Vĩnh" at bounding box center [740, 399] width 110 height 13
checkbox input "true"
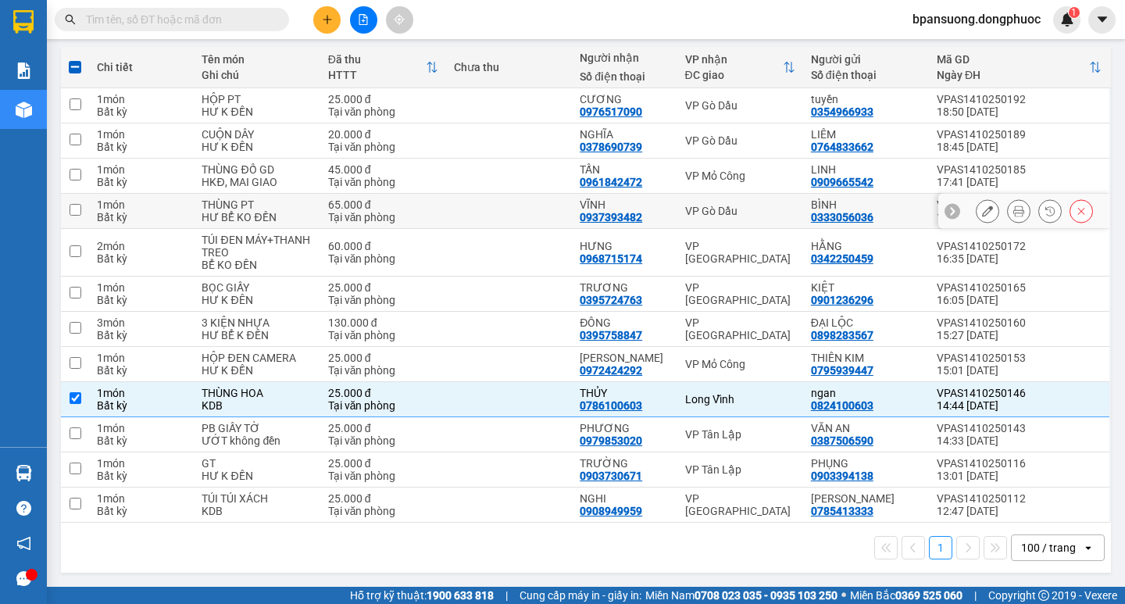
click at [722, 195] on td "VP Gò Dầu" at bounding box center [740, 211] width 126 height 35
checkbox input "true"
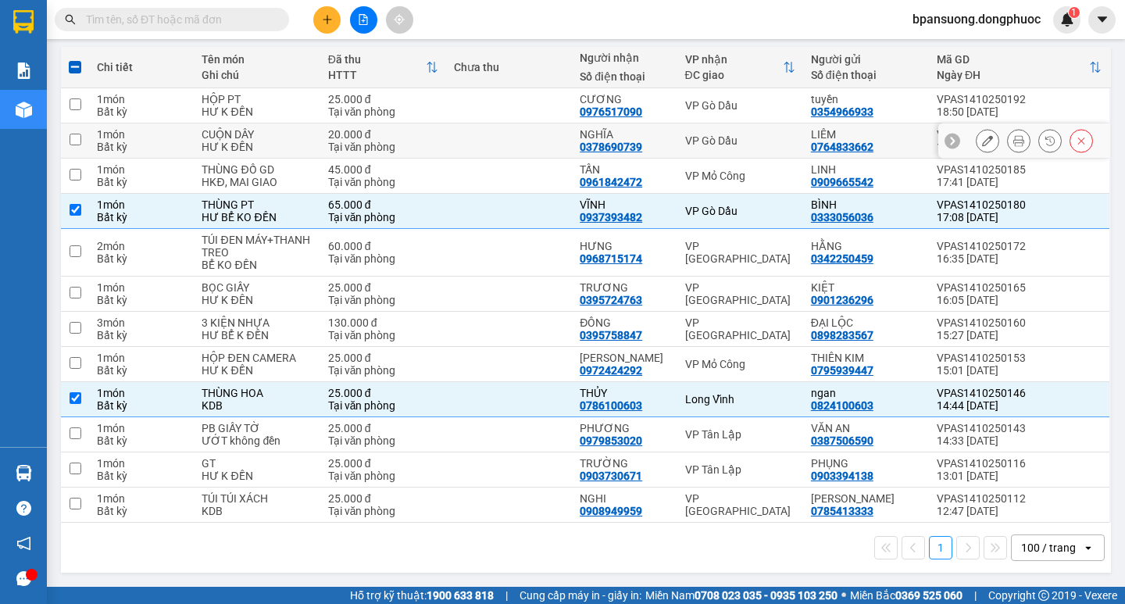
click at [715, 123] on td "VP Gò Dầu" at bounding box center [740, 140] width 126 height 35
checkbox input "true"
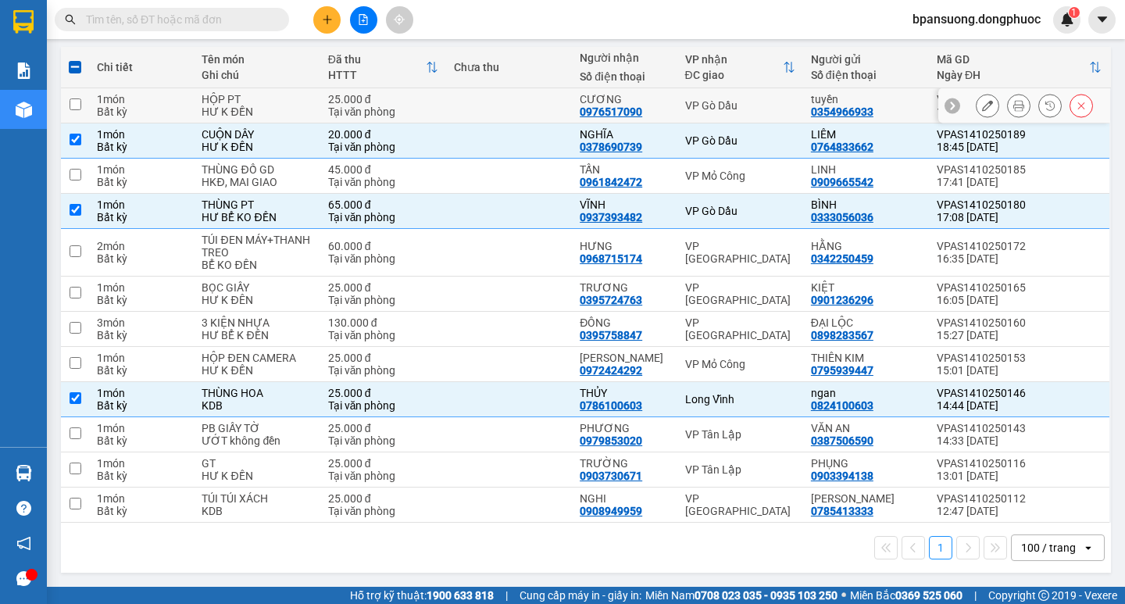
click at [712, 105] on div "VP Gò Dầu" at bounding box center [740, 105] width 110 height 13
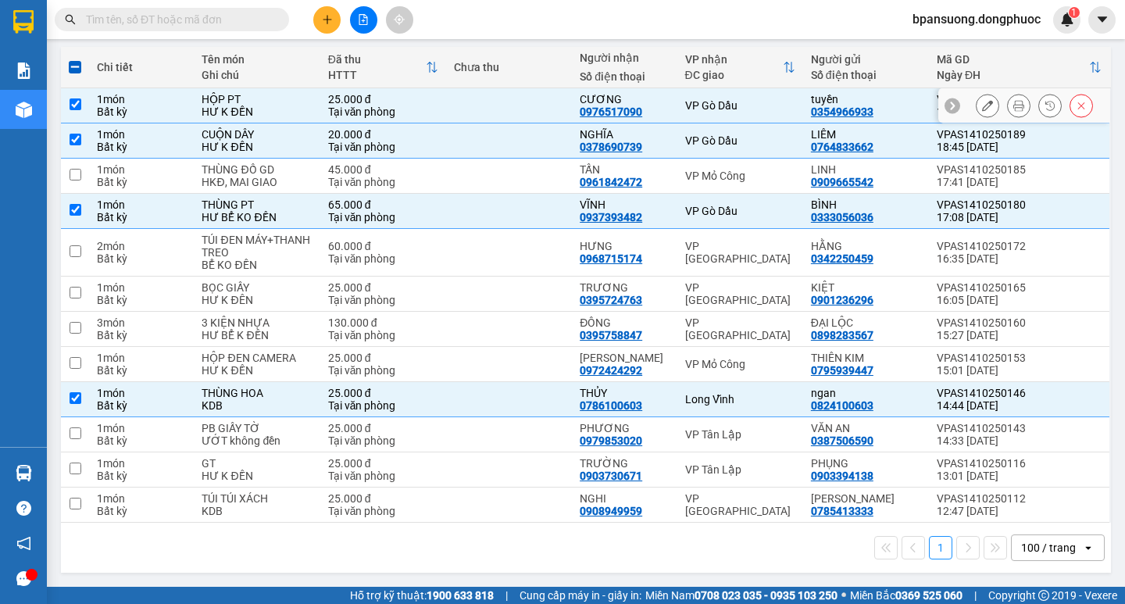
checkbox input "true"
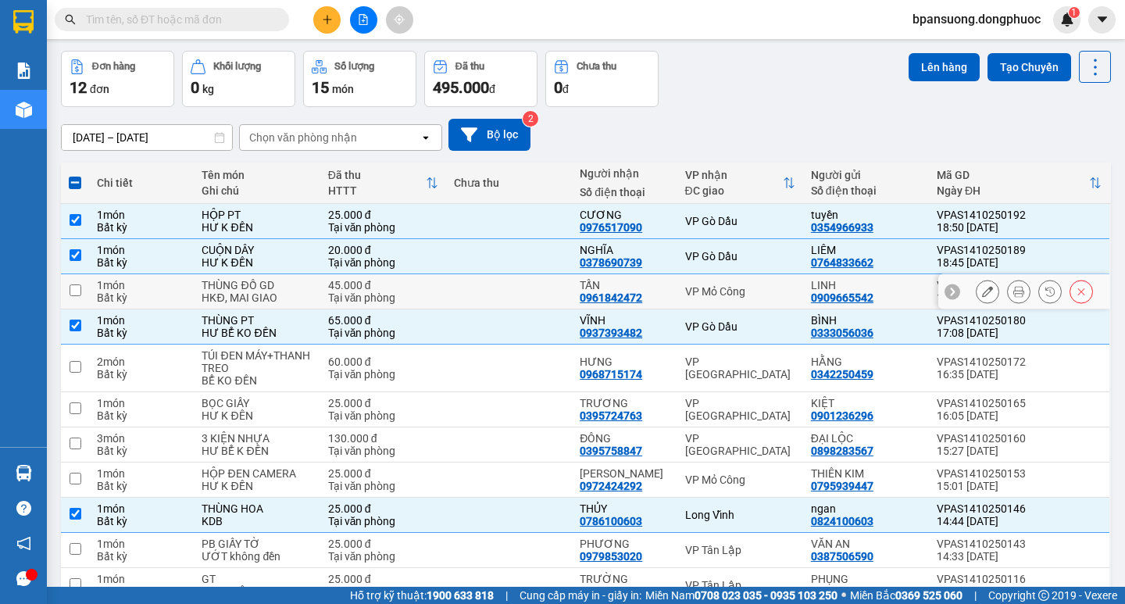
scroll to position [0, 0]
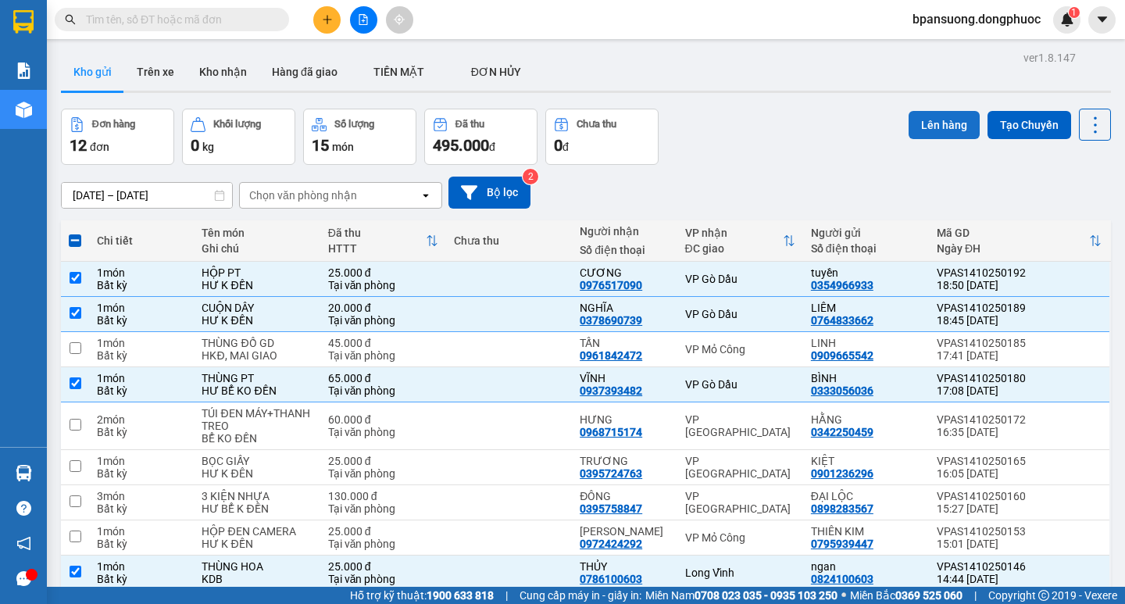
click at [924, 123] on button "Lên hàng" at bounding box center [944, 125] width 71 height 28
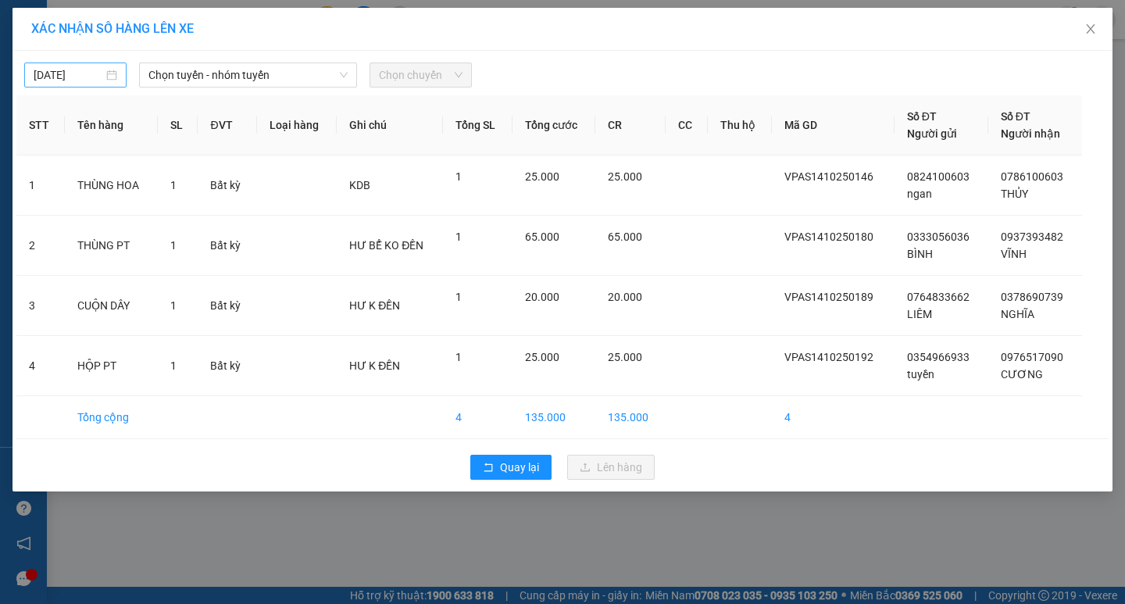
click at [66, 69] on input "[DATE]" at bounding box center [69, 74] width 70 height 17
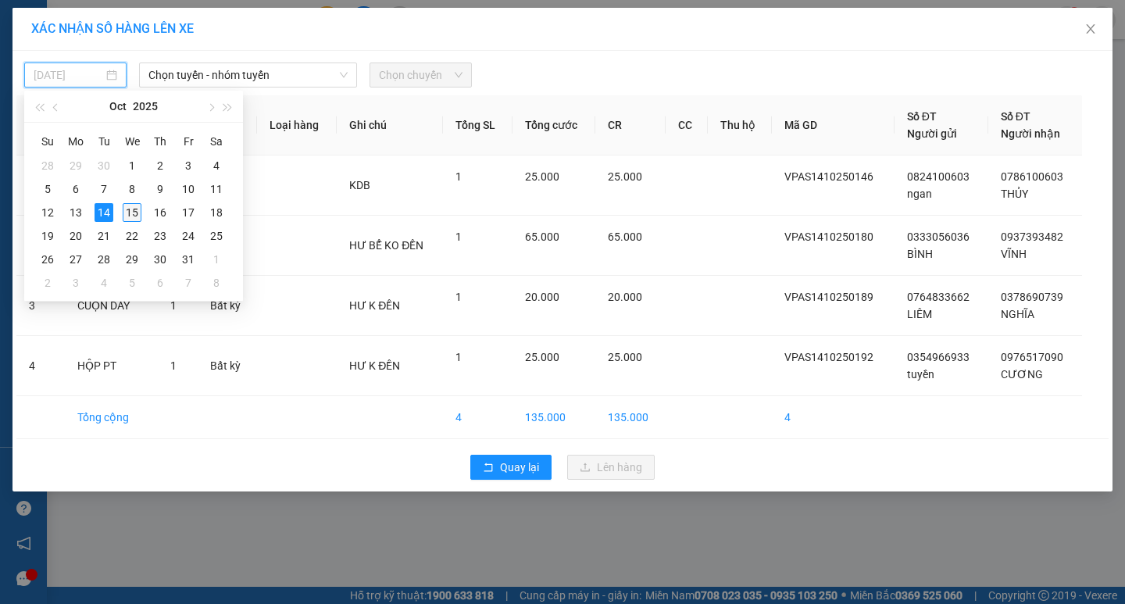
click at [127, 215] on div "15" at bounding box center [132, 212] width 19 height 19
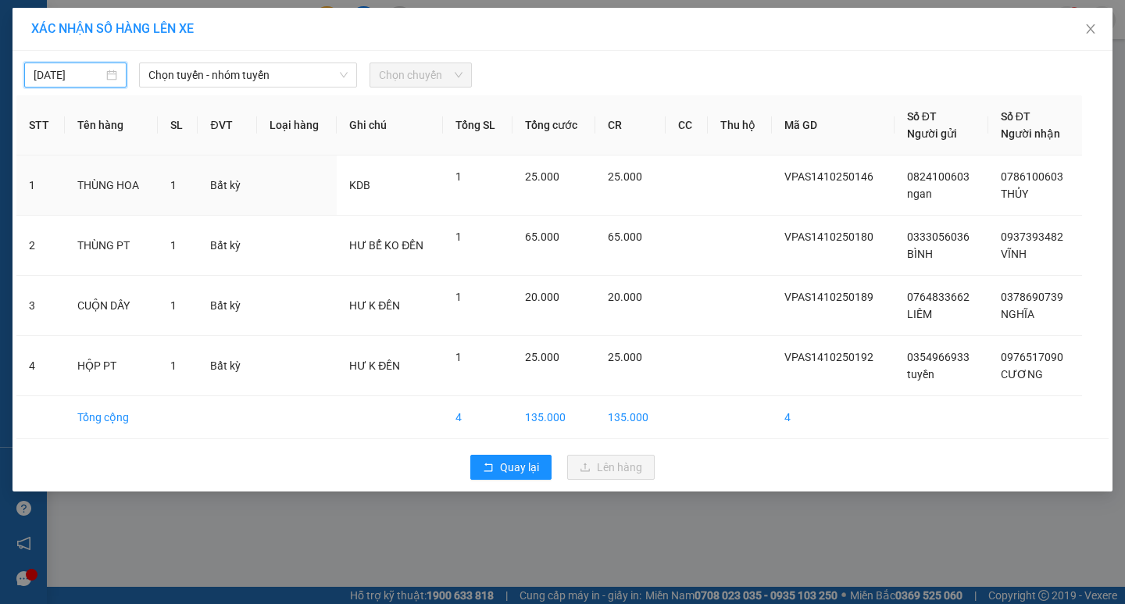
type input "[DATE]"
click at [227, 75] on span "Chọn tuyến - nhóm tuyến" at bounding box center [247, 74] width 199 height 23
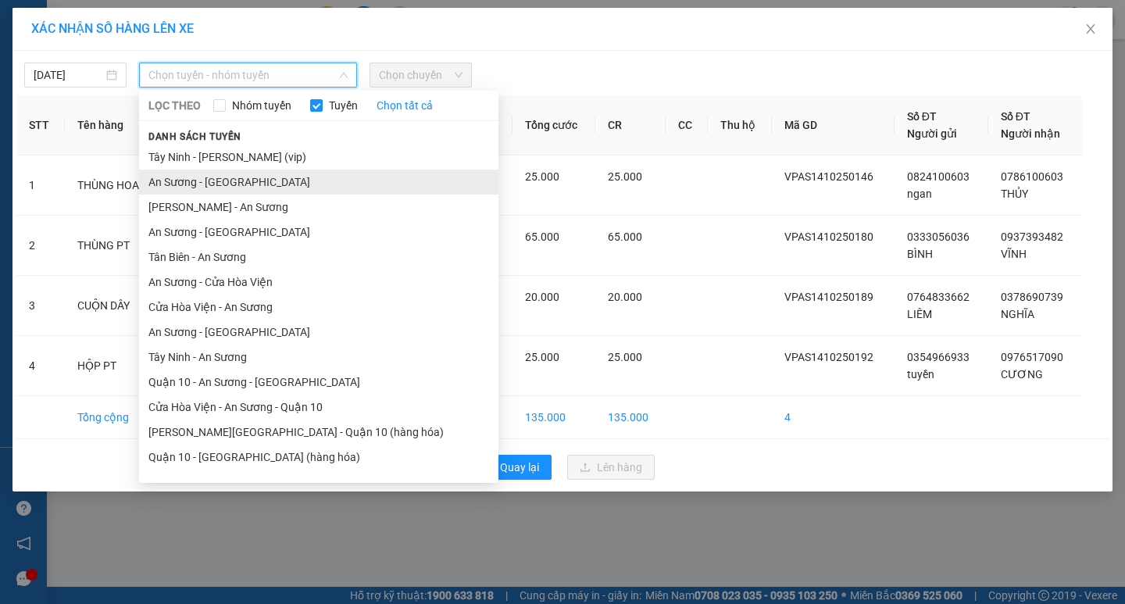
click at [205, 184] on li "An Sương - [GEOGRAPHIC_DATA]" at bounding box center [318, 182] width 359 height 25
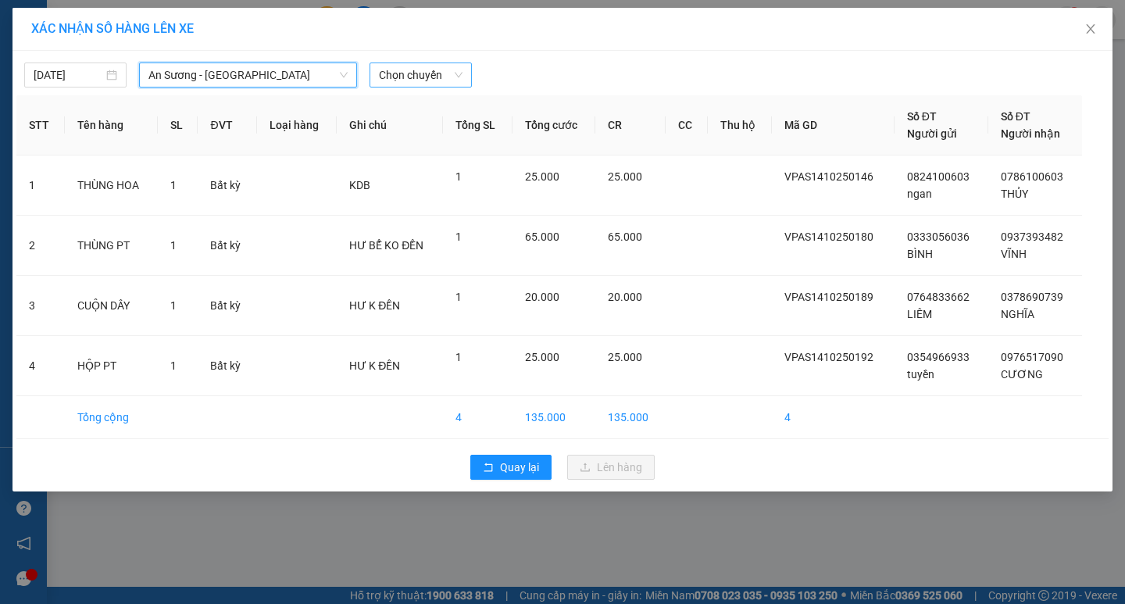
click at [416, 73] on span "Chọn chuyến" at bounding box center [421, 74] width 84 height 23
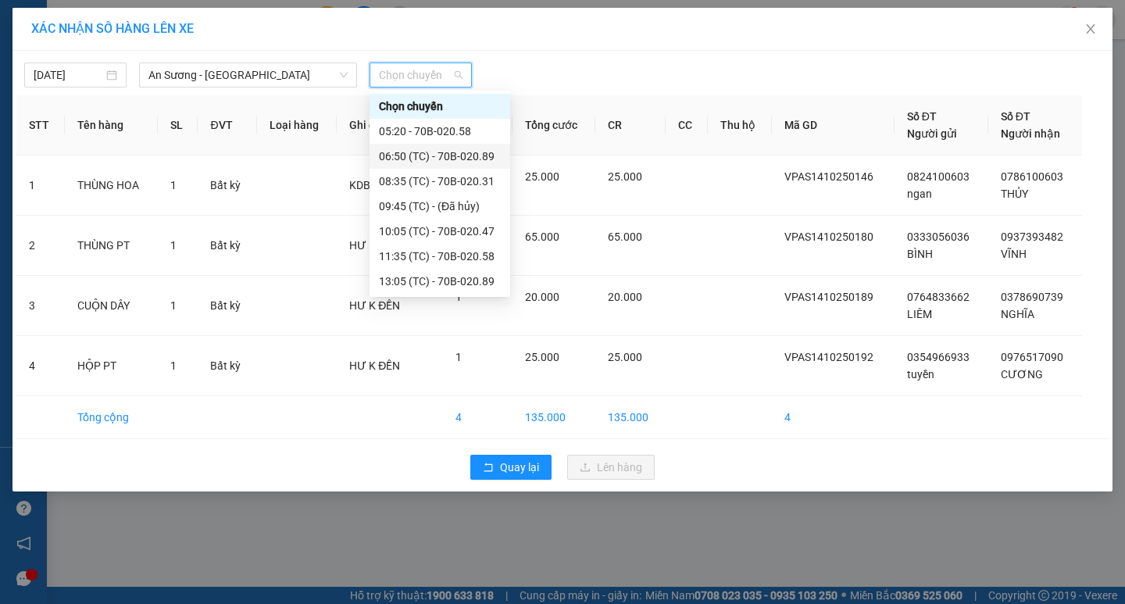
click at [430, 156] on div "06:50 (TC) - 70B-020.89" at bounding box center [440, 156] width 122 height 17
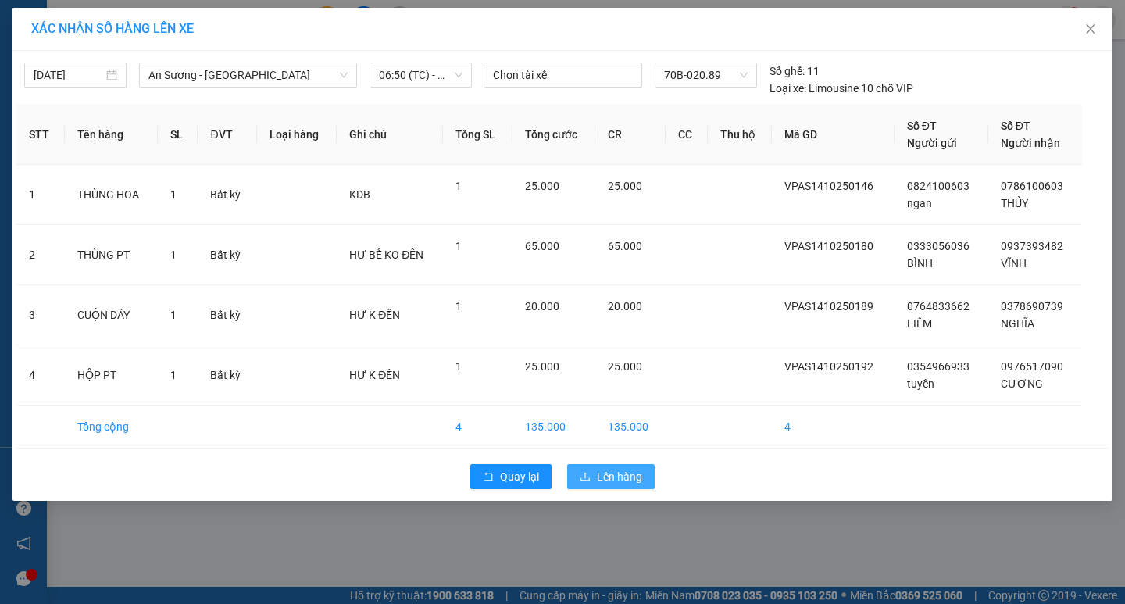
click at [604, 473] on span "Lên hàng" at bounding box center [619, 476] width 45 height 17
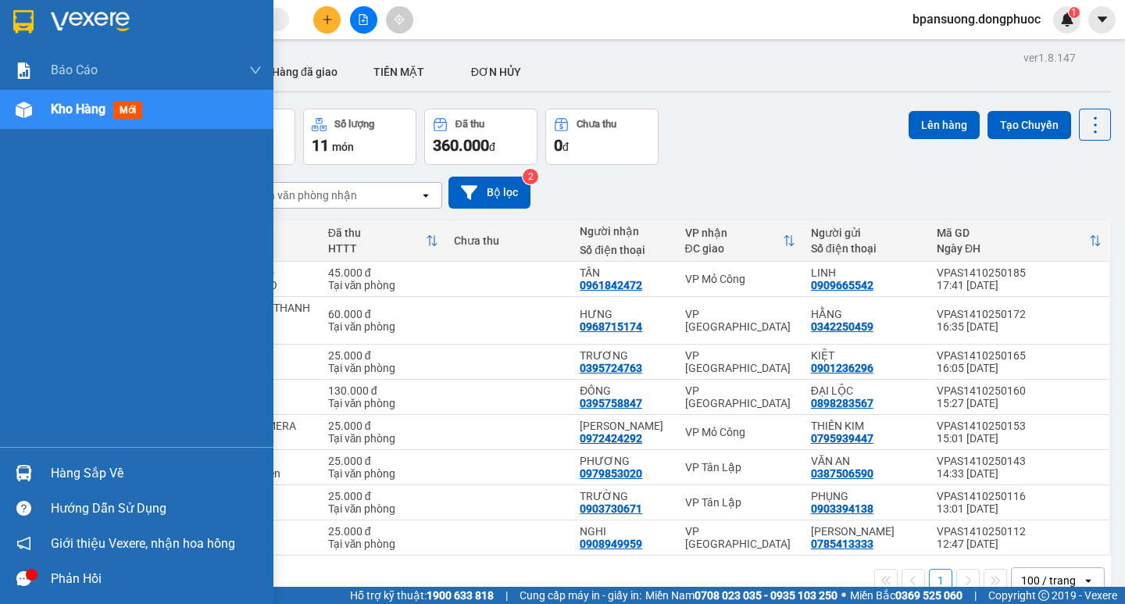
drag, startPoint x: 75, startPoint y: 469, endPoint x: 166, endPoint y: 364, distance: 139.0
click at [77, 468] on div "Hàng sắp về" at bounding box center [156, 473] width 211 height 23
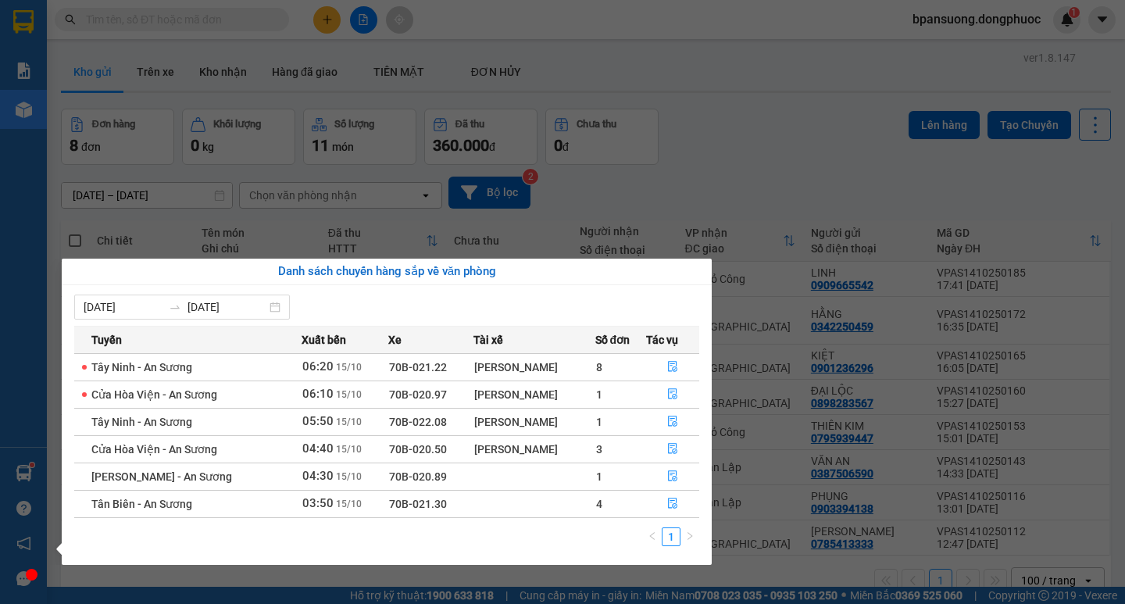
click at [736, 129] on section "Kết quả tìm kiếm ( 0 ) Bộ lọc Ngày tạo đơn gần nhất No Data bpansuong.dongphuoc…" at bounding box center [562, 302] width 1125 height 604
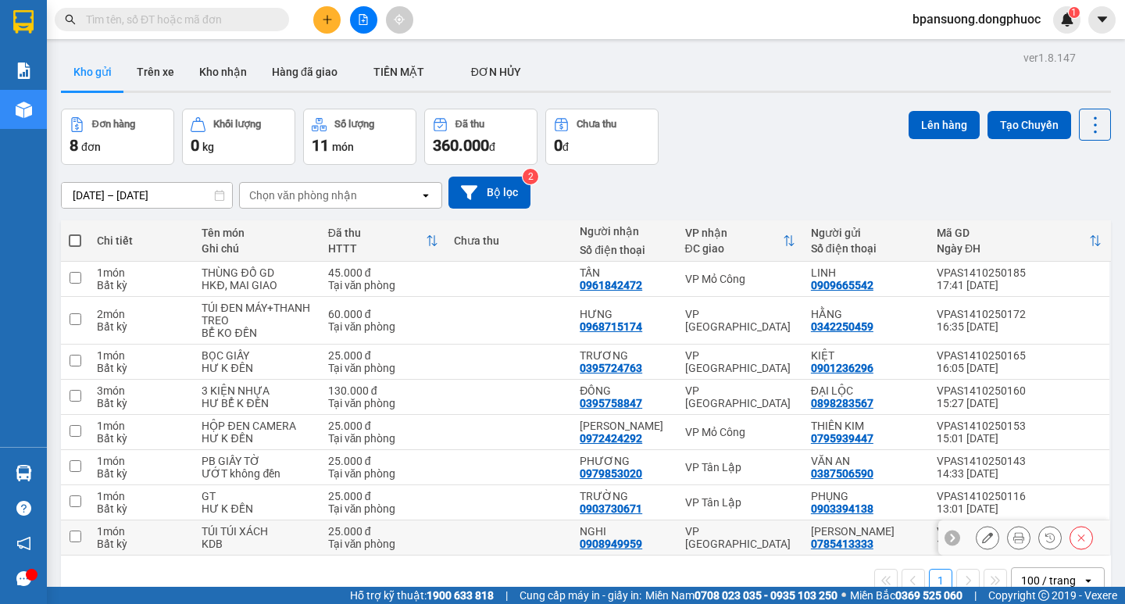
click at [709, 545] on td "VP [GEOGRAPHIC_DATA]" at bounding box center [740, 537] width 126 height 35
checkbox input "true"
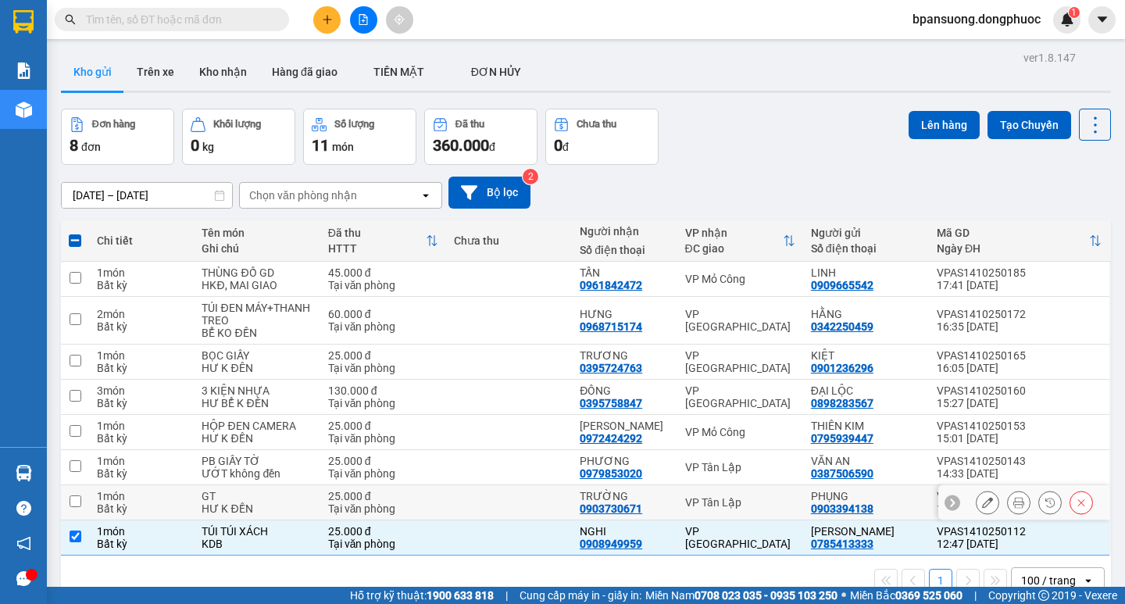
click at [730, 513] on td "VP Tân Lập" at bounding box center [740, 502] width 126 height 35
checkbox input "true"
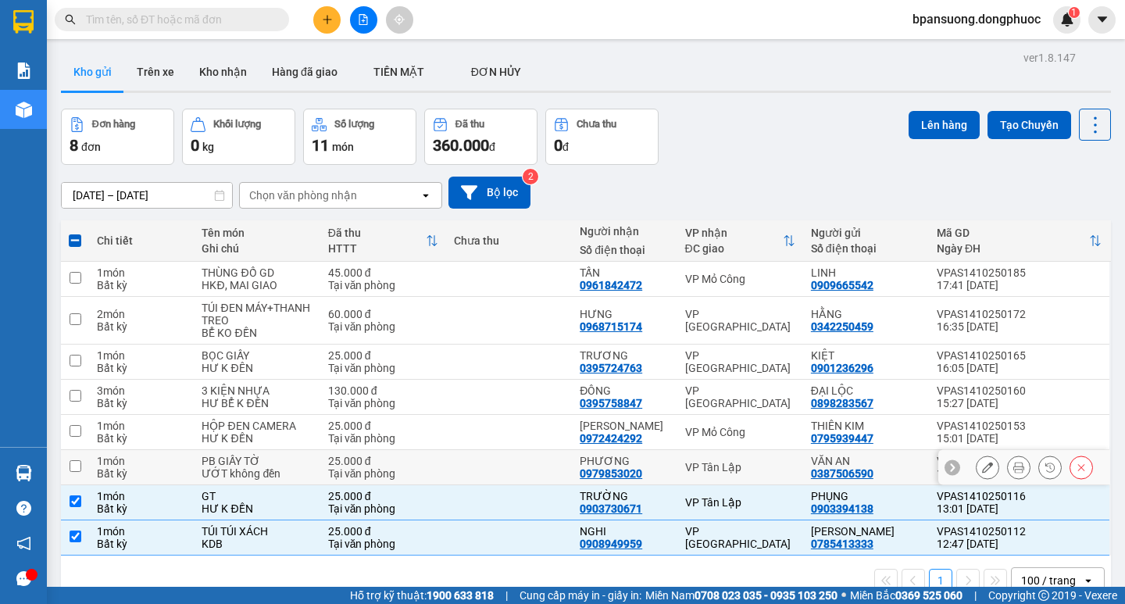
click at [717, 463] on div "VP Tân Lập" at bounding box center [740, 467] width 110 height 13
checkbox input "true"
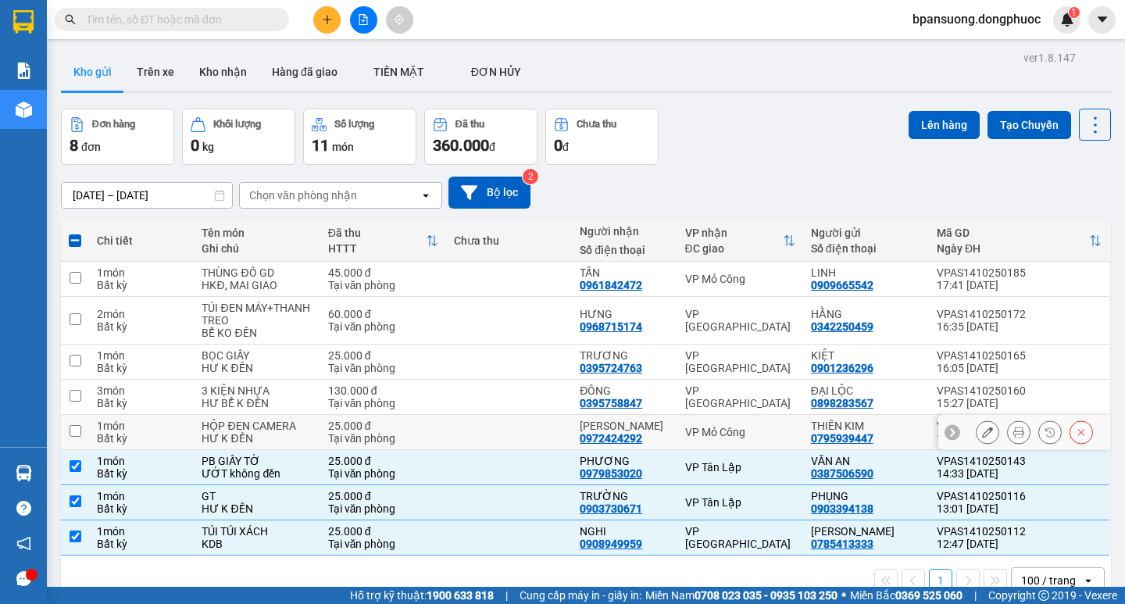
click at [707, 431] on div "VP Mỏ Công" at bounding box center [740, 432] width 110 height 13
checkbox input "true"
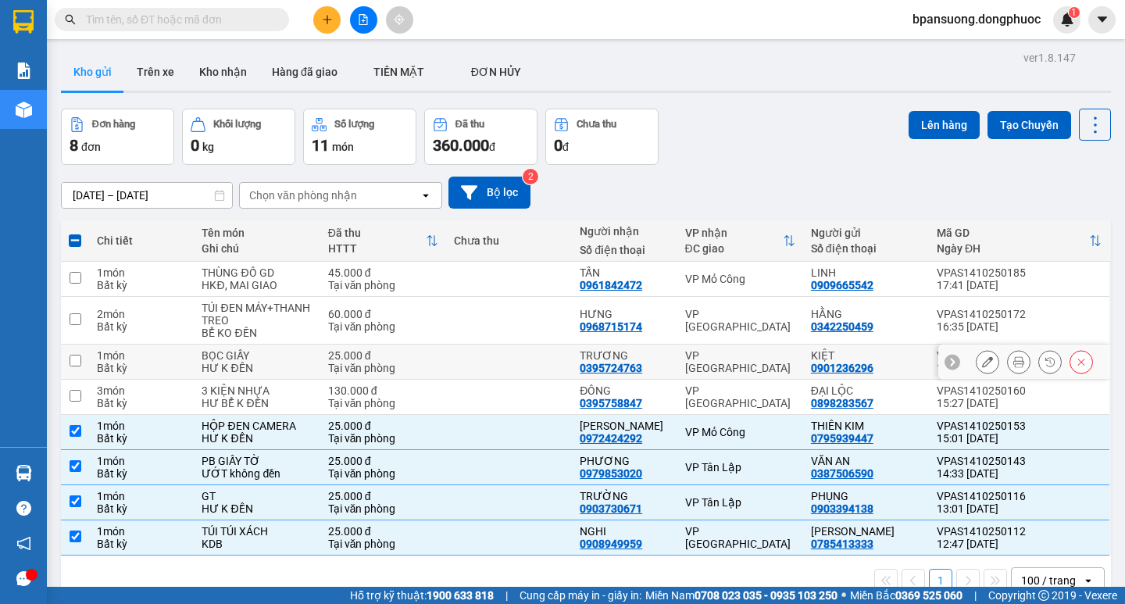
click at [707, 364] on div "VP [GEOGRAPHIC_DATA]" at bounding box center [740, 361] width 110 height 25
checkbox input "true"
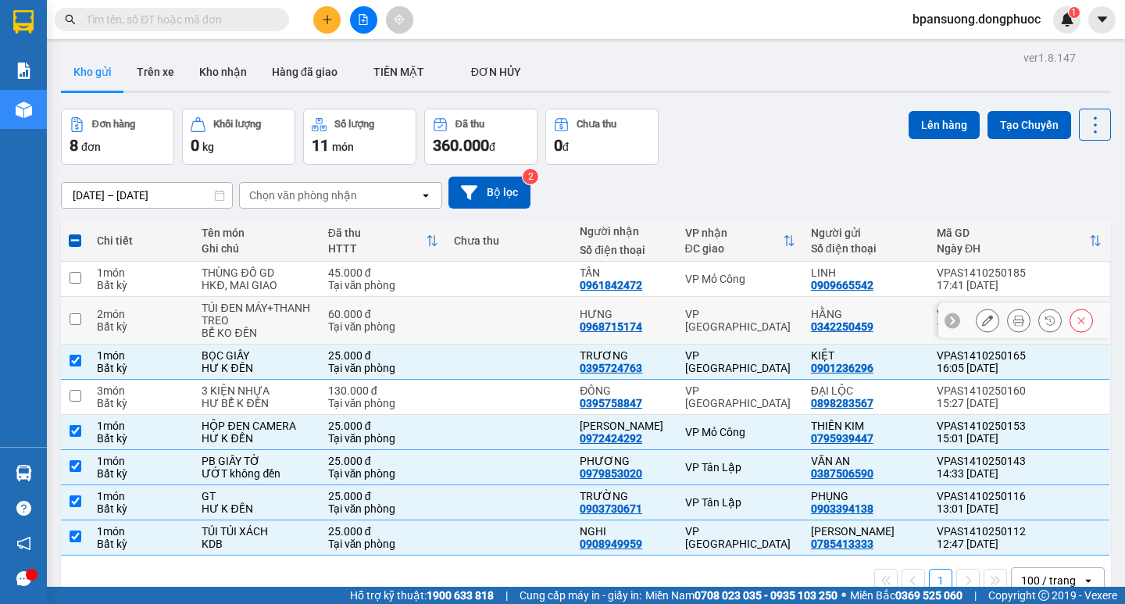
click at [714, 328] on td "VP [GEOGRAPHIC_DATA]" at bounding box center [740, 321] width 126 height 48
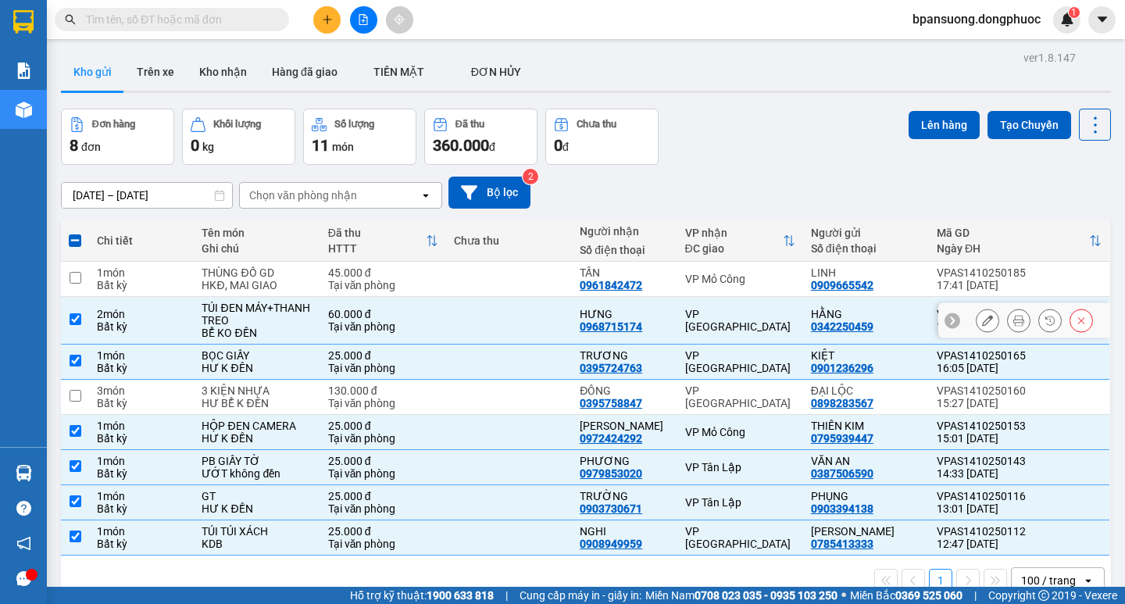
checkbox input "true"
click at [729, 281] on div "VP Mỏ Công" at bounding box center [740, 279] width 110 height 13
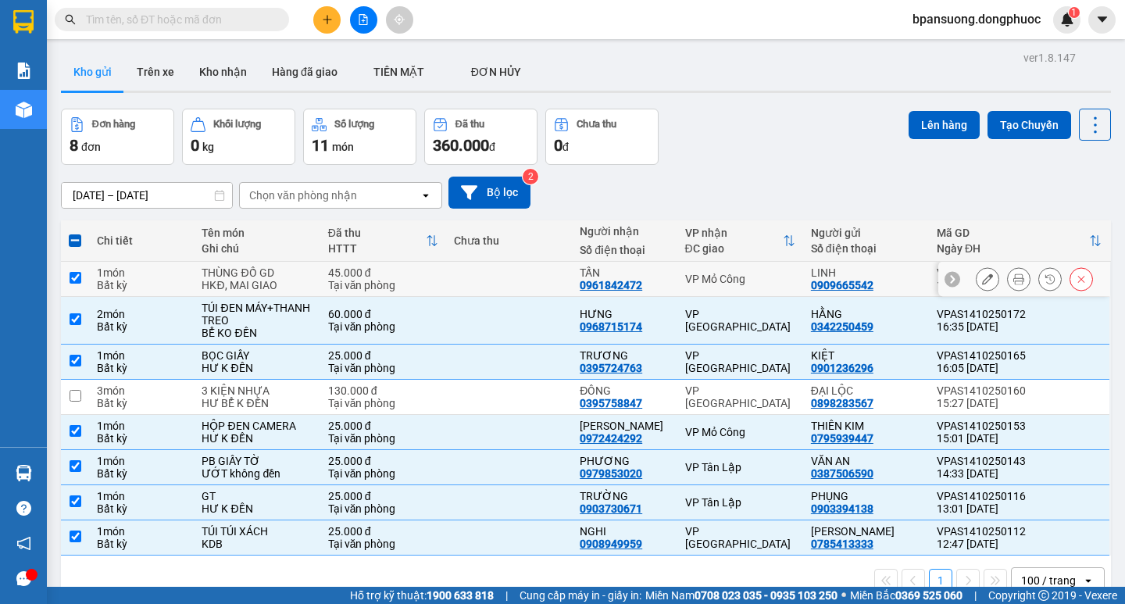
checkbox input "true"
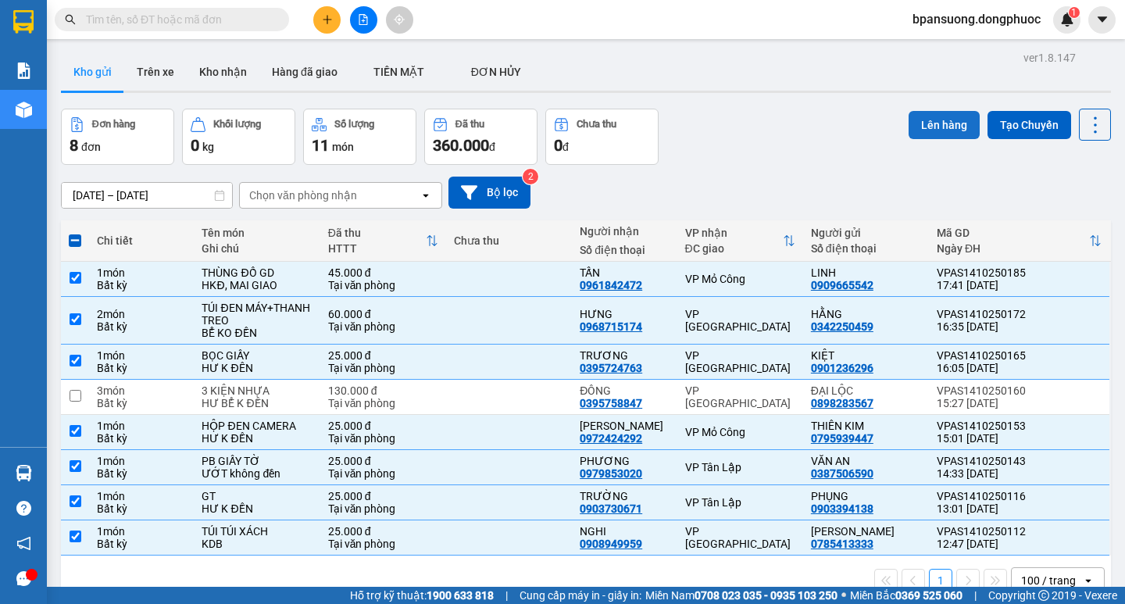
click at [921, 116] on button "Lên hàng" at bounding box center [944, 125] width 71 height 28
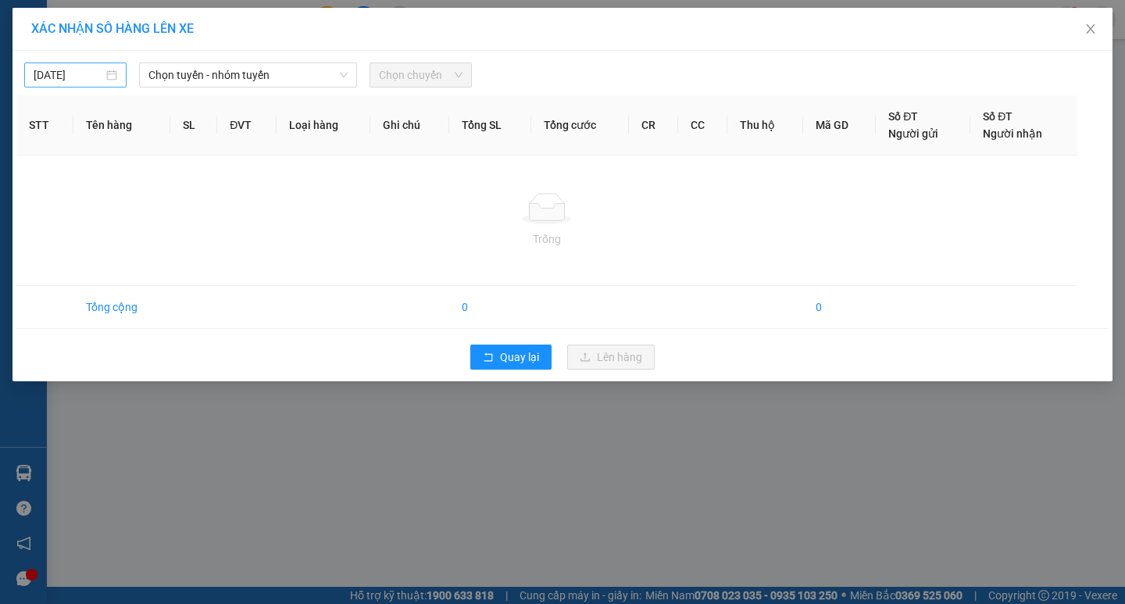
click at [78, 81] on input "[DATE]" at bounding box center [69, 74] width 70 height 17
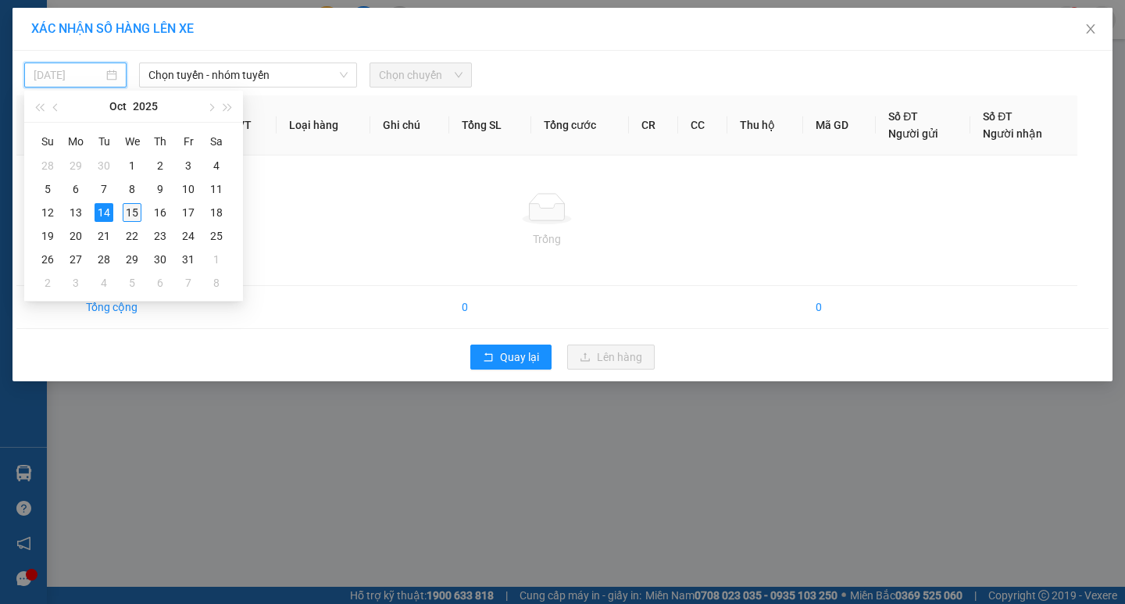
click at [130, 213] on div "15" at bounding box center [132, 212] width 19 height 19
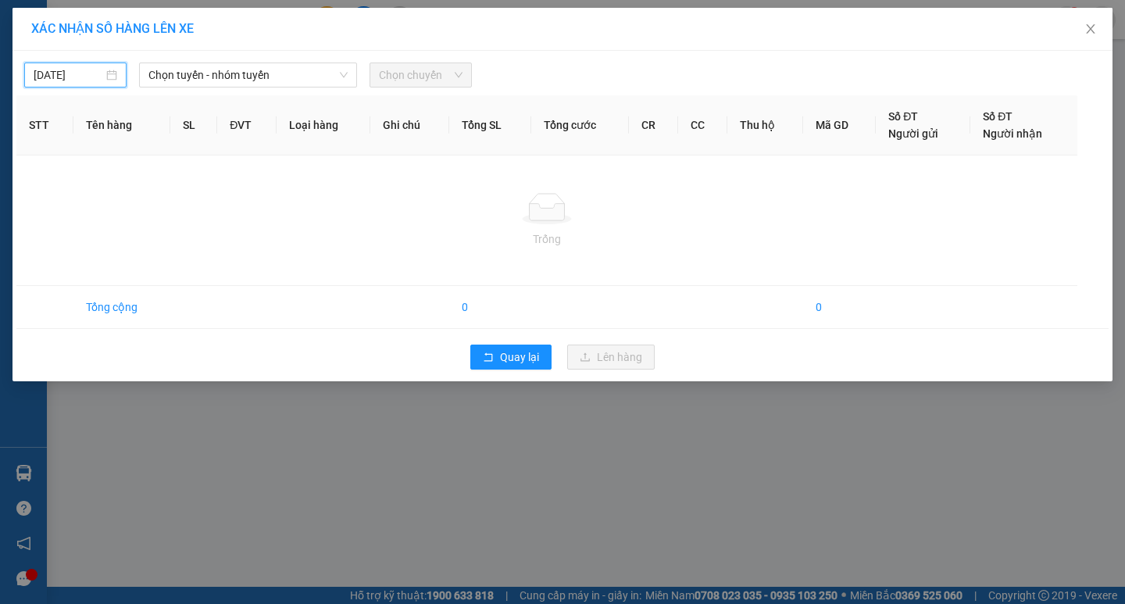
type input "[DATE]"
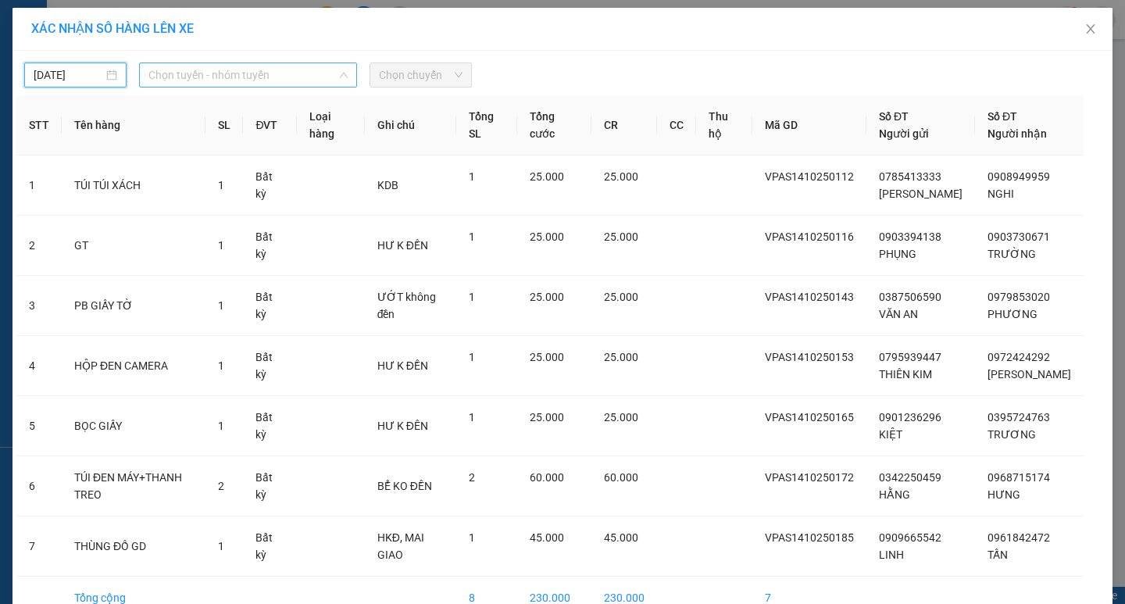
click at [217, 77] on span "Chọn tuyến - nhóm tuyến" at bounding box center [247, 74] width 199 height 23
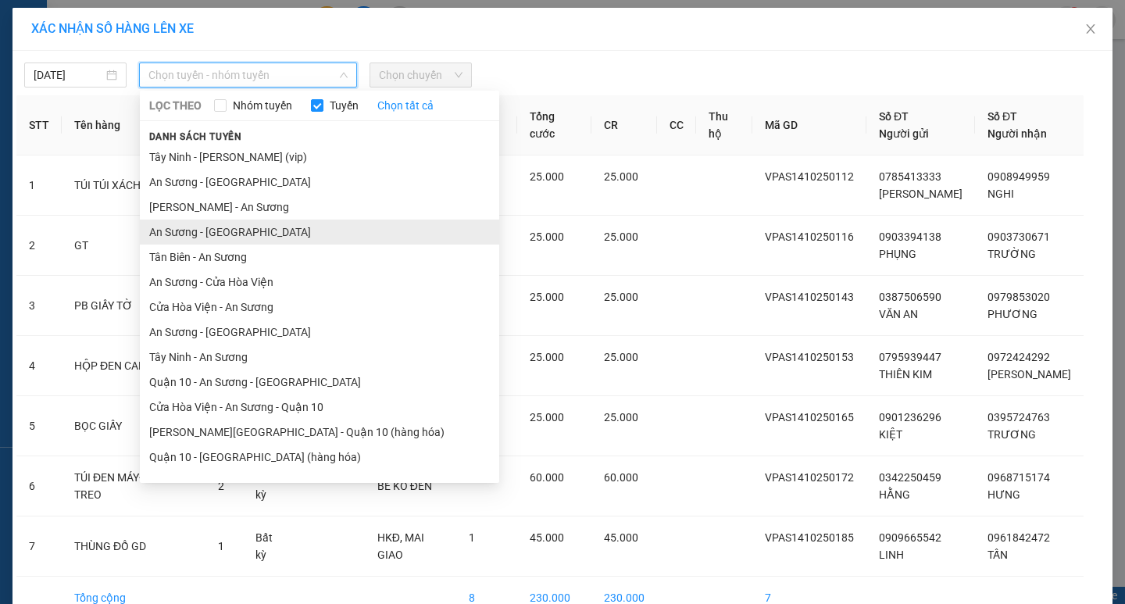
click at [234, 233] on li "An Sương - [GEOGRAPHIC_DATA]" at bounding box center [319, 232] width 359 height 25
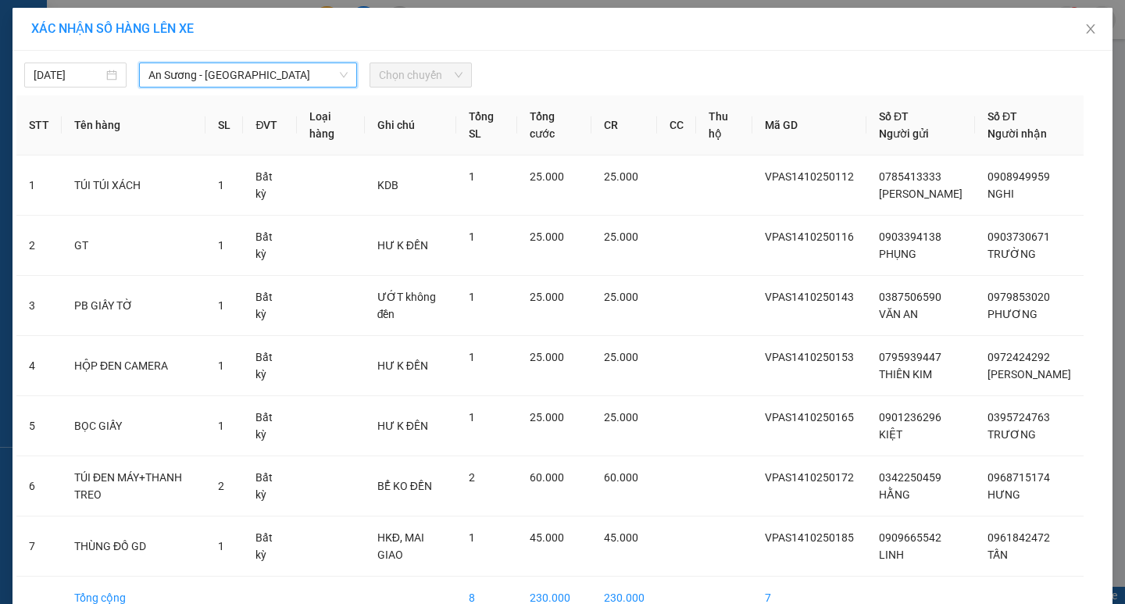
click at [434, 66] on span "Chọn chuyến" at bounding box center [421, 74] width 84 height 23
click at [419, 77] on span "Chọn chuyến" at bounding box center [421, 74] width 84 height 23
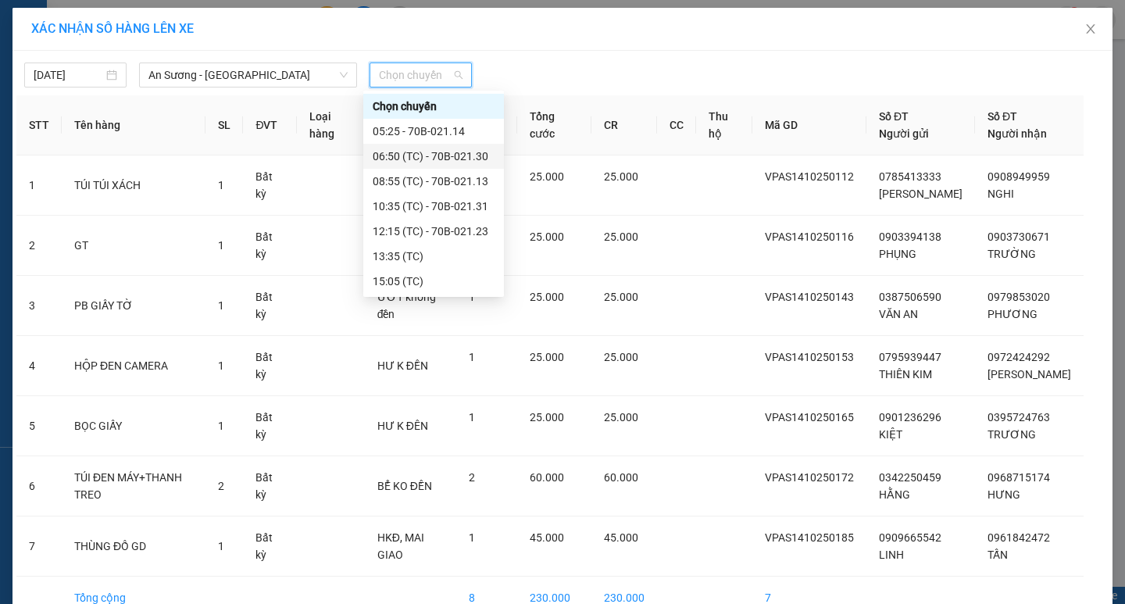
click at [416, 155] on div "06:50 (TC) - 70B-021.30" at bounding box center [434, 156] width 122 height 17
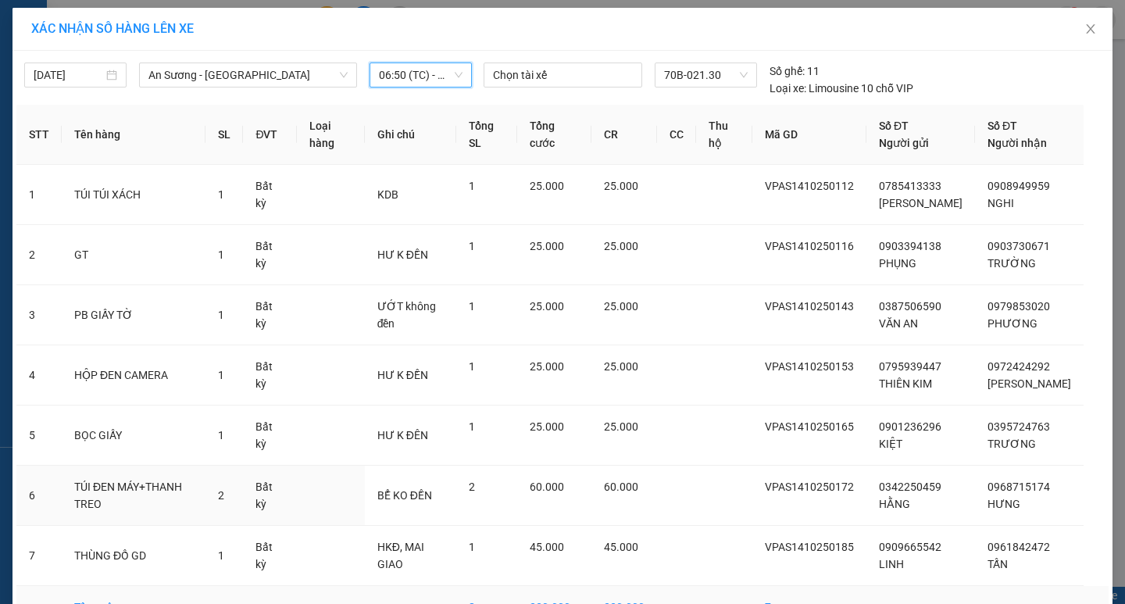
scroll to position [96, 0]
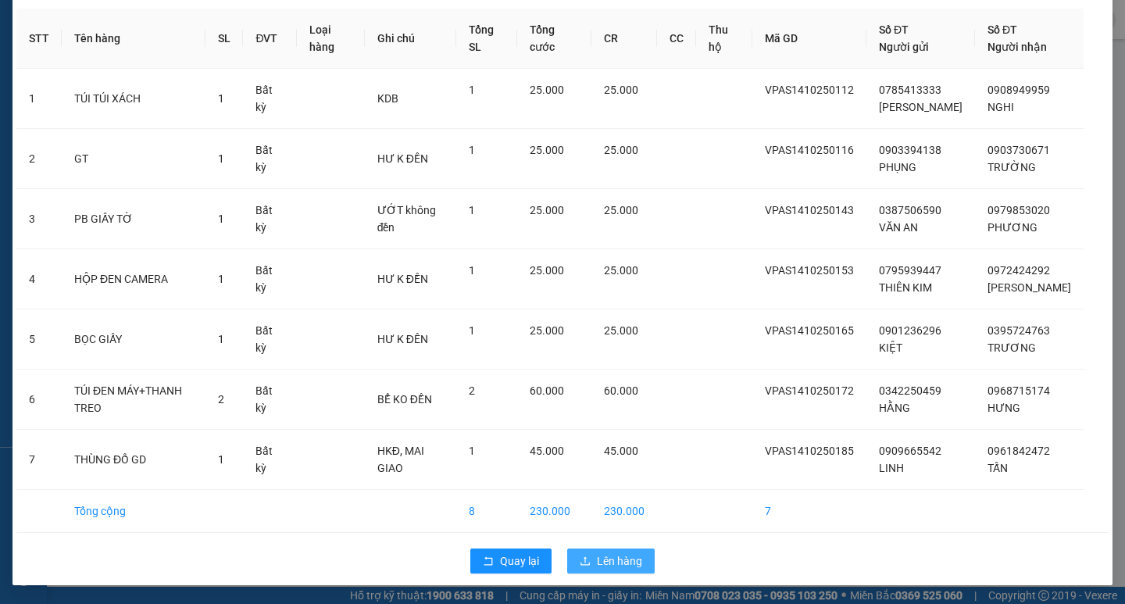
click at [617, 564] on span "Lên hàng" at bounding box center [619, 560] width 45 height 17
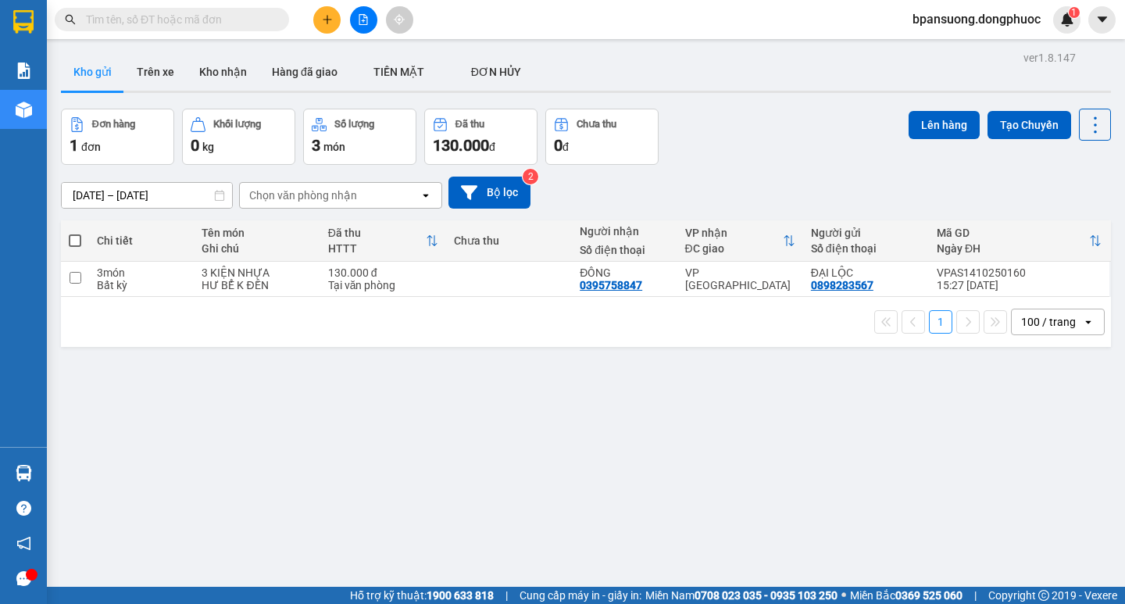
click at [255, 21] on input "text" at bounding box center [178, 19] width 184 height 17
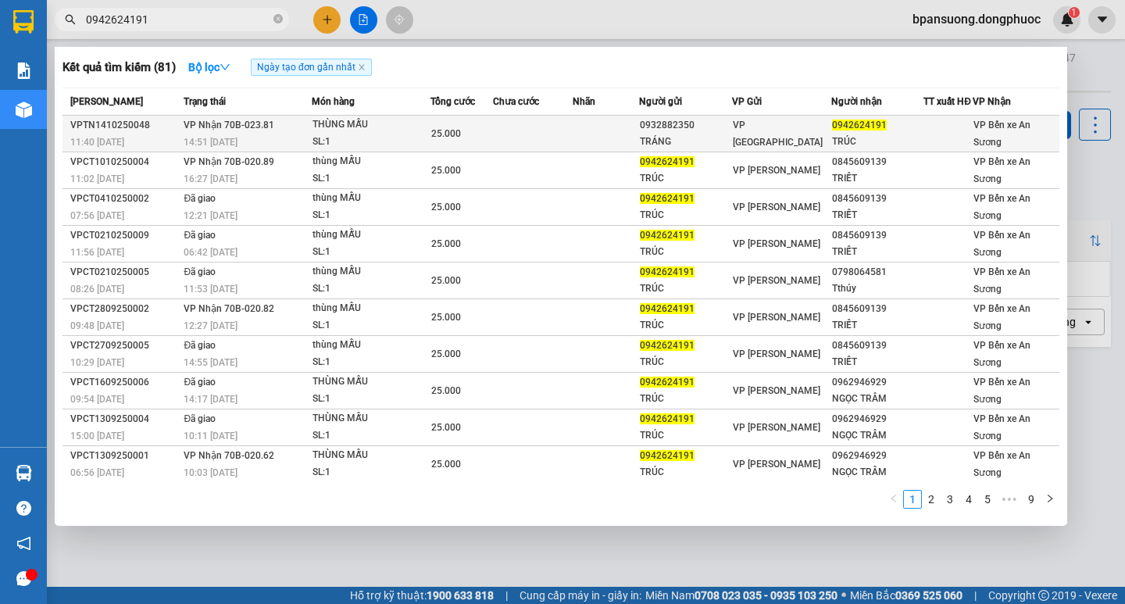
type input "0942624191"
click at [277, 145] on div "14:51 [DATE]" at bounding box center [247, 142] width 127 height 17
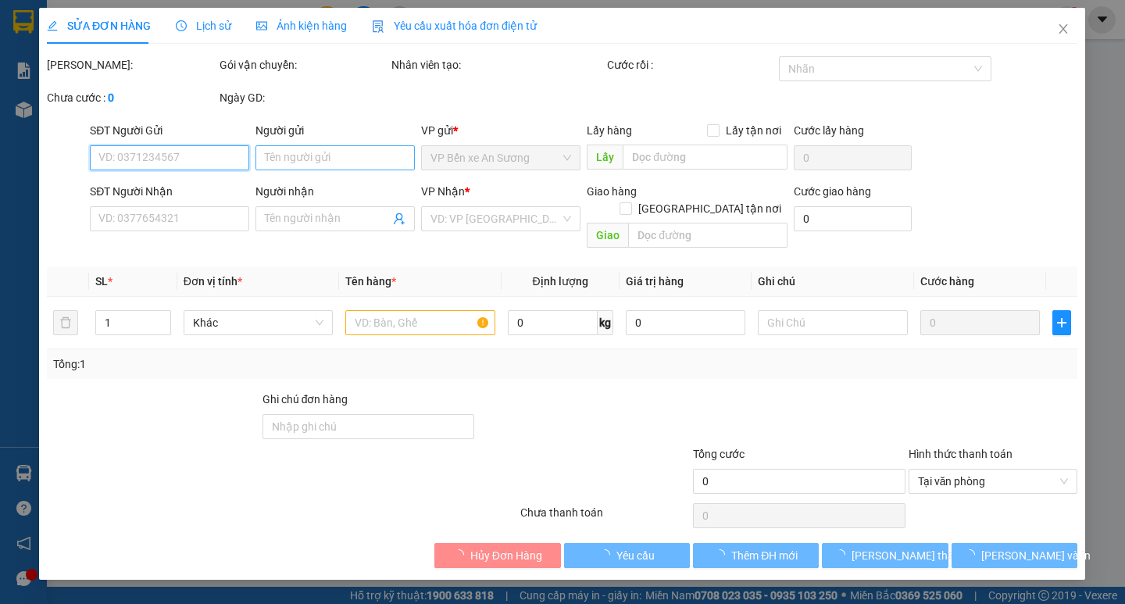
type input "0932882350"
type input "TRÁNG"
type input "0942624191"
type input "TRÚC"
type input "25.000"
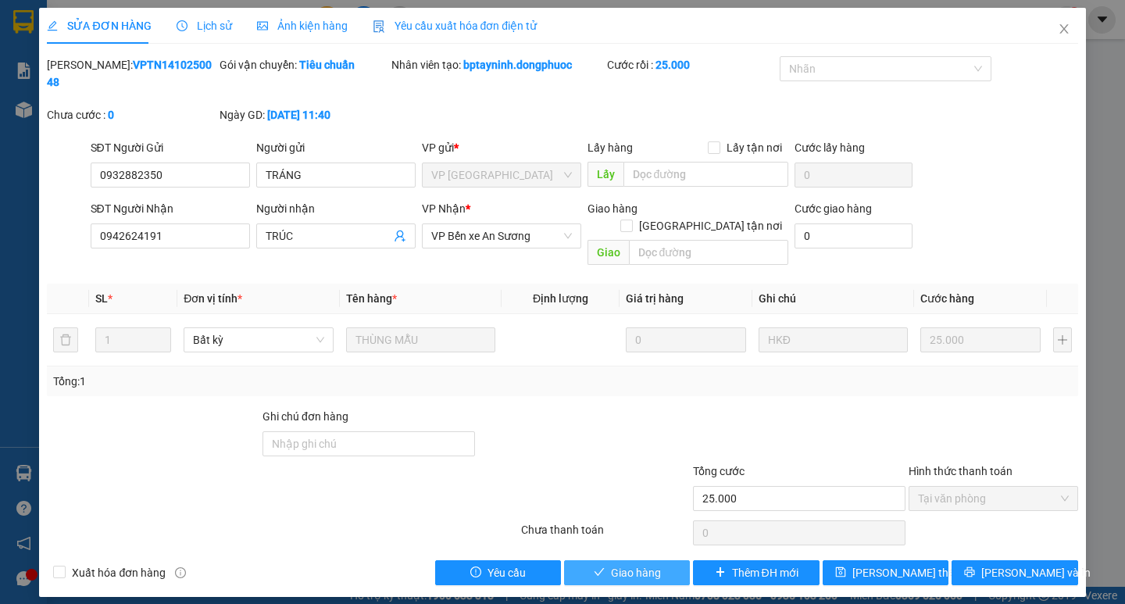
drag, startPoint x: 634, startPoint y: 534, endPoint x: 521, endPoint y: 347, distance: 218.0
click at [630, 564] on span "Giao hàng" at bounding box center [636, 572] width 50 height 17
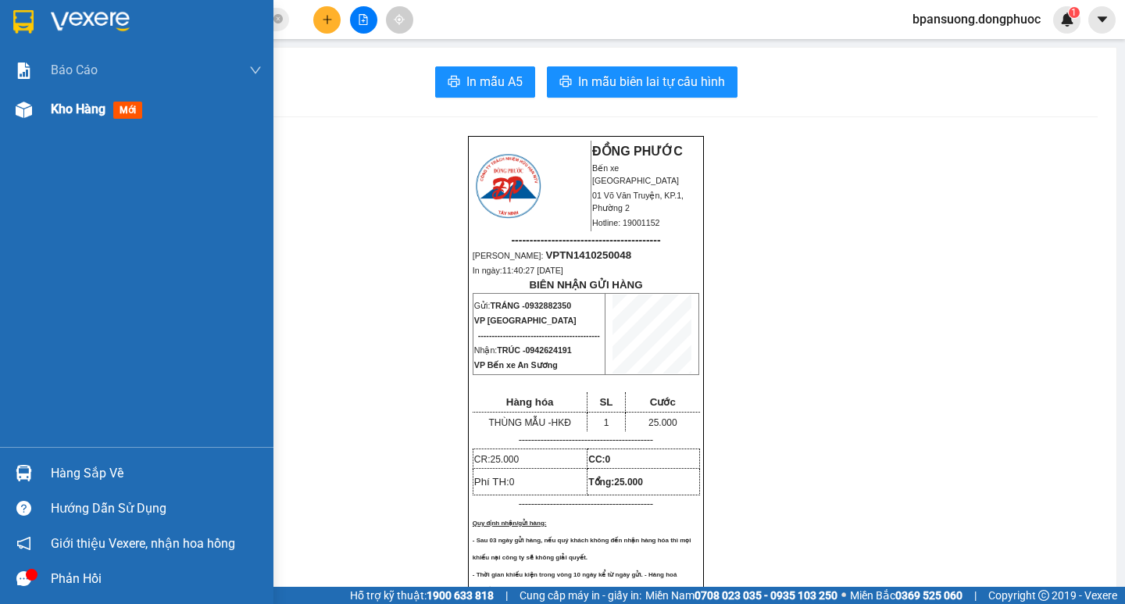
click at [90, 115] on span "Kho hàng" at bounding box center [78, 109] width 55 height 15
